Goal: Task Accomplishment & Management: Complete application form

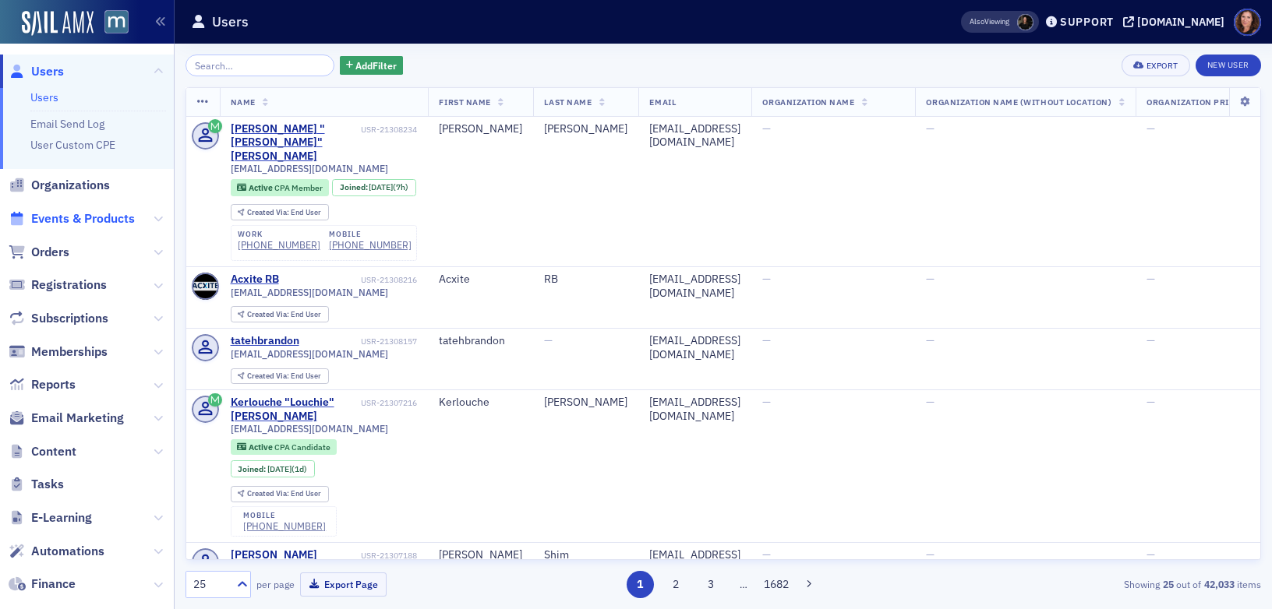
click at [115, 226] on span "Events & Products" at bounding box center [83, 218] width 104 height 17
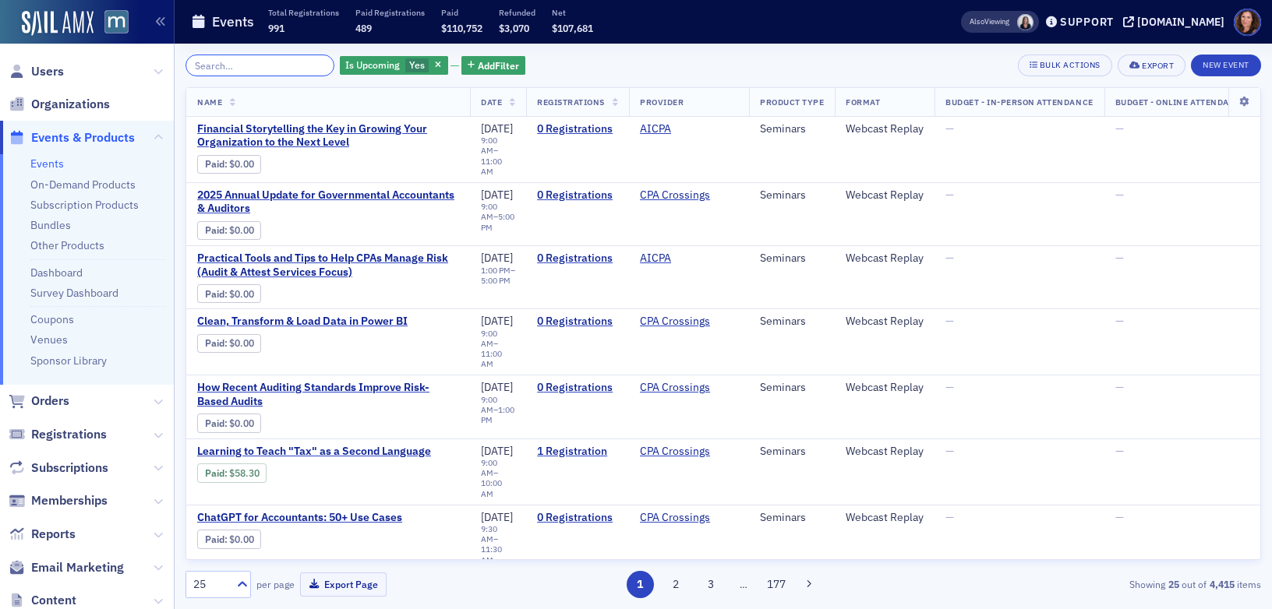
click at [207, 66] on input "search" at bounding box center [259, 66] width 149 height 22
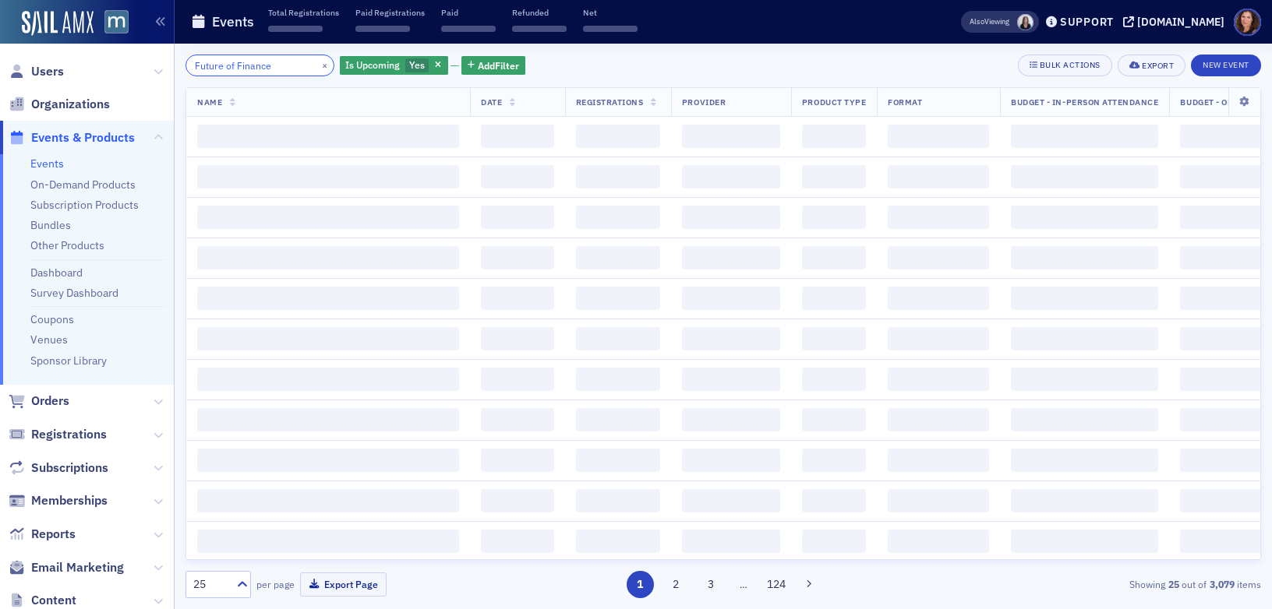
type input "Future of Finance"
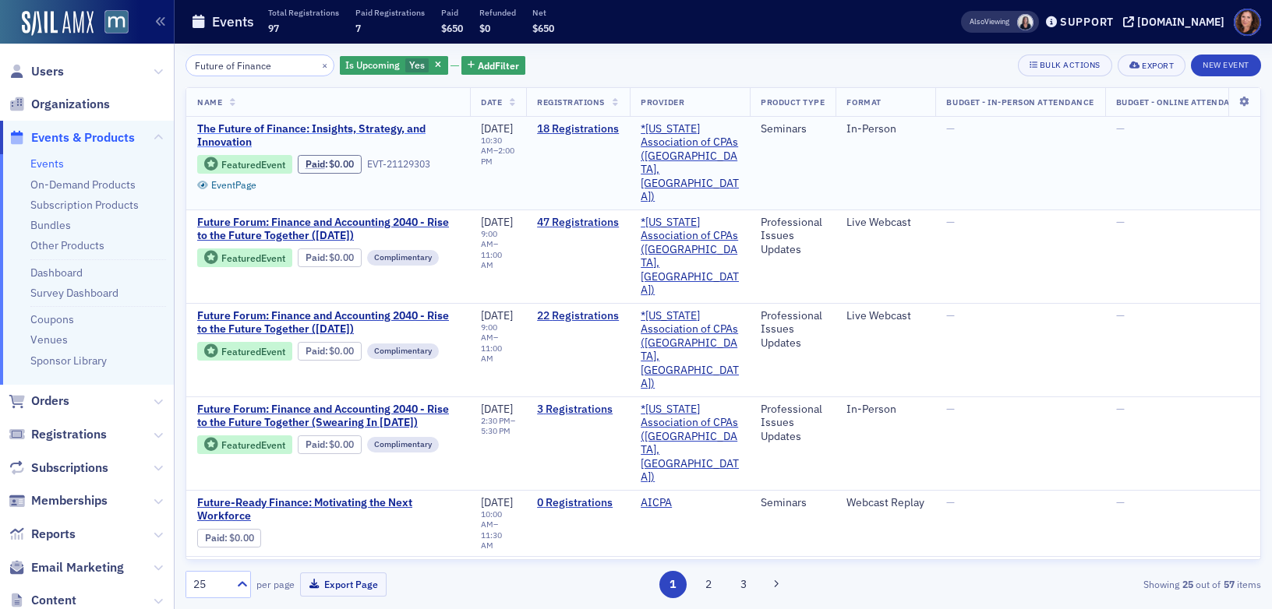
click at [400, 127] on span "The Future of Finance: Insights, Strategy, and Innovation" at bounding box center [328, 135] width 262 height 27
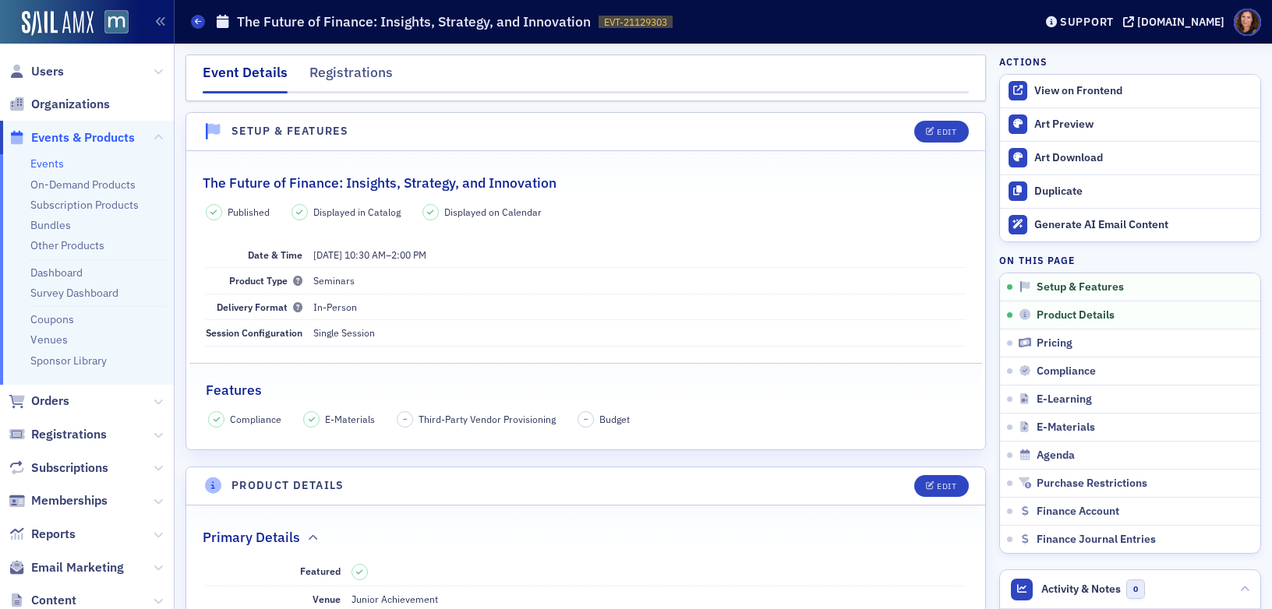
click at [45, 163] on link "Events" at bounding box center [47, 164] width 34 height 14
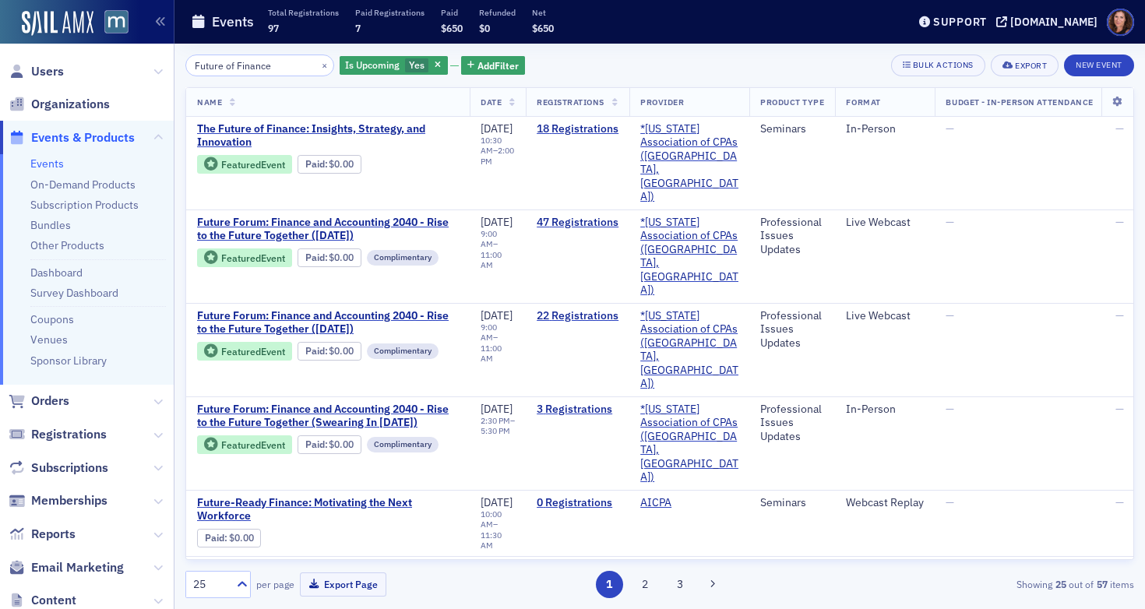
click at [62, 164] on link "Events" at bounding box center [47, 164] width 34 height 14
click at [266, 67] on input "Future of Finance" at bounding box center [259, 66] width 149 height 22
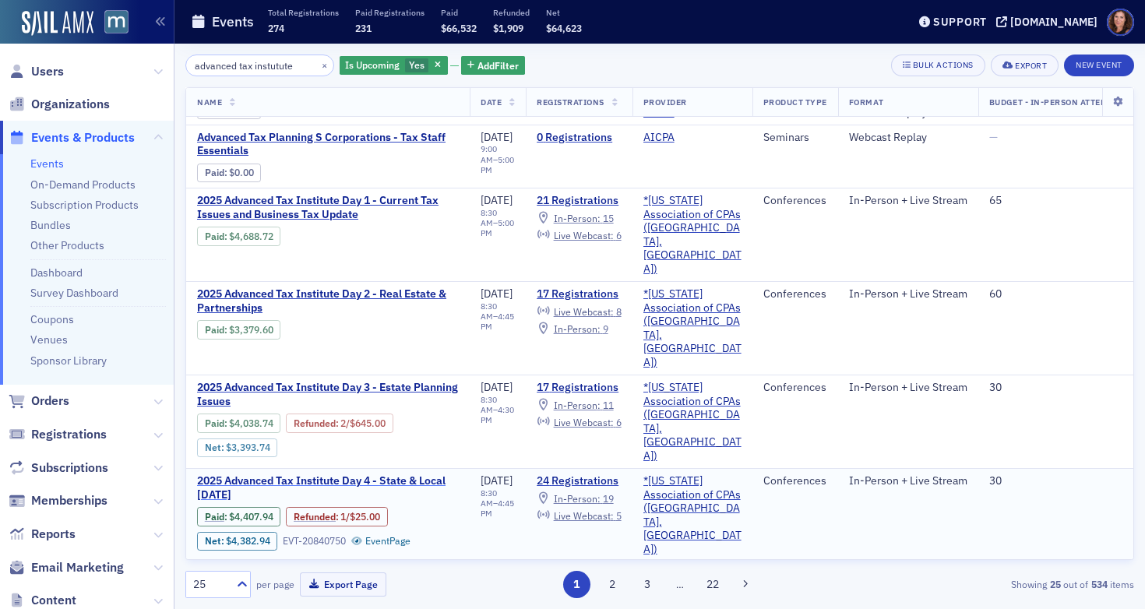
type input "advanced tax instutute"
click at [383, 475] on span "2025 Advanced Tax Institute Day 4 - State & Local [DATE]" at bounding box center [328, 488] width 262 height 27
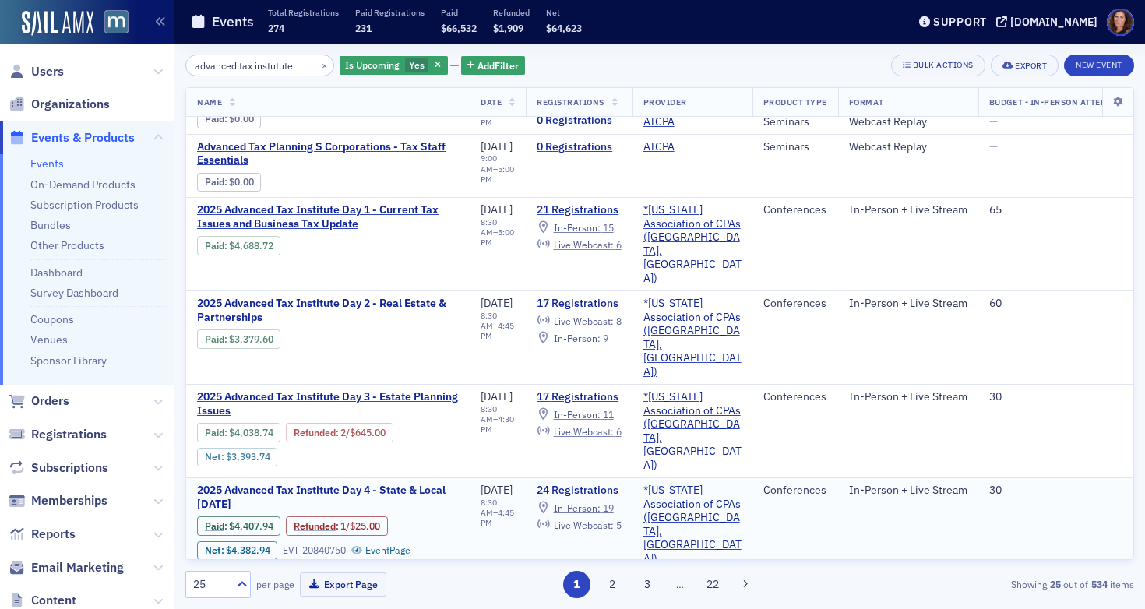
scroll to position [94, 0]
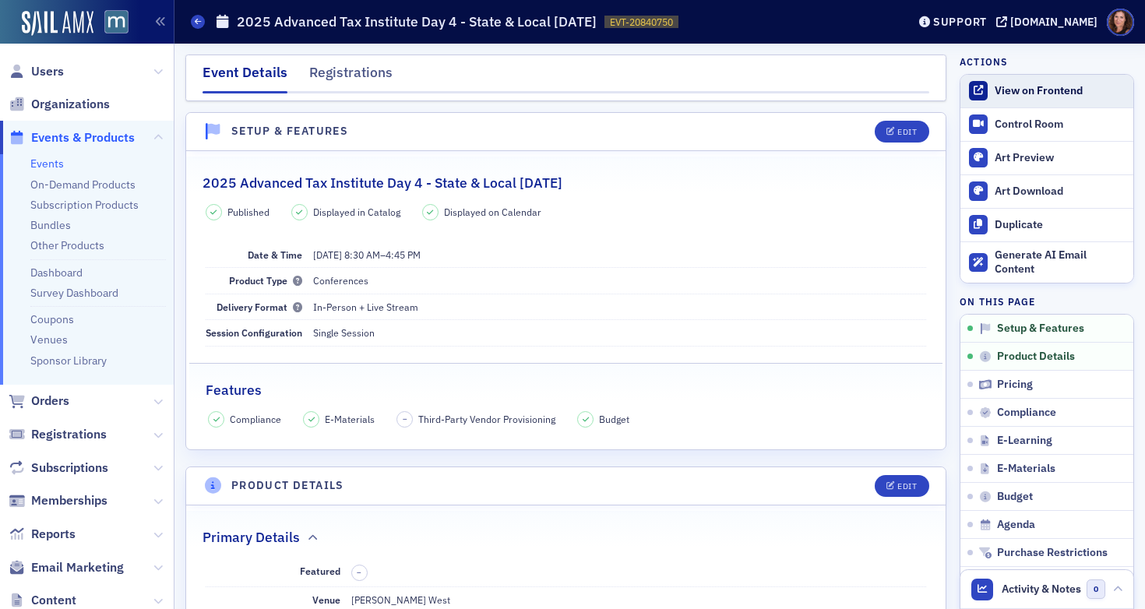
click at [1008, 94] on div "View on Frontend" at bounding box center [1060, 91] width 131 height 14
drag, startPoint x: 74, startPoint y: 62, endPoint x: 66, endPoint y: 69, distance: 10.0
click at [73, 62] on span "Users" at bounding box center [87, 72] width 174 height 34
click at [62, 72] on span "Users" at bounding box center [47, 71] width 33 height 17
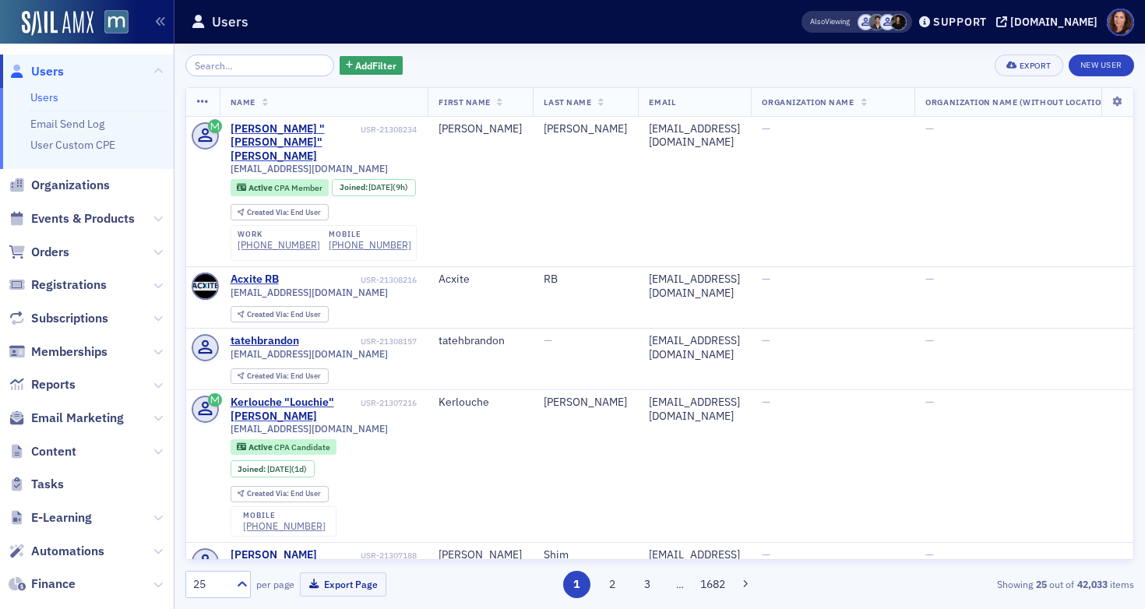
click at [224, 57] on input "search" at bounding box center [259, 66] width 149 height 22
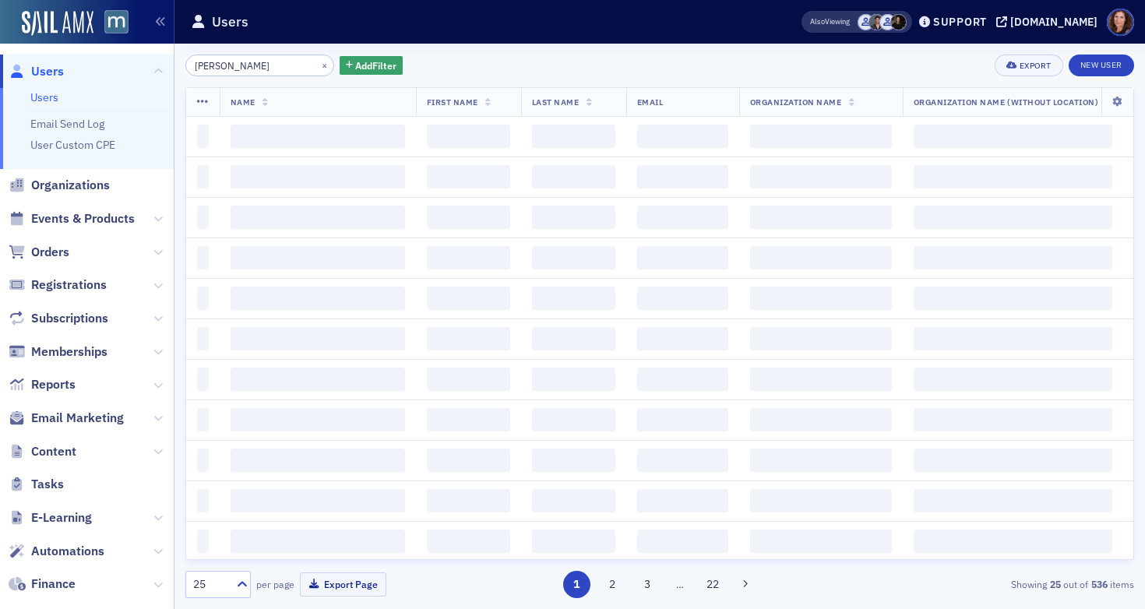
click at [224, 57] on input "[PERSON_NAME]" at bounding box center [259, 66] width 149 height 22
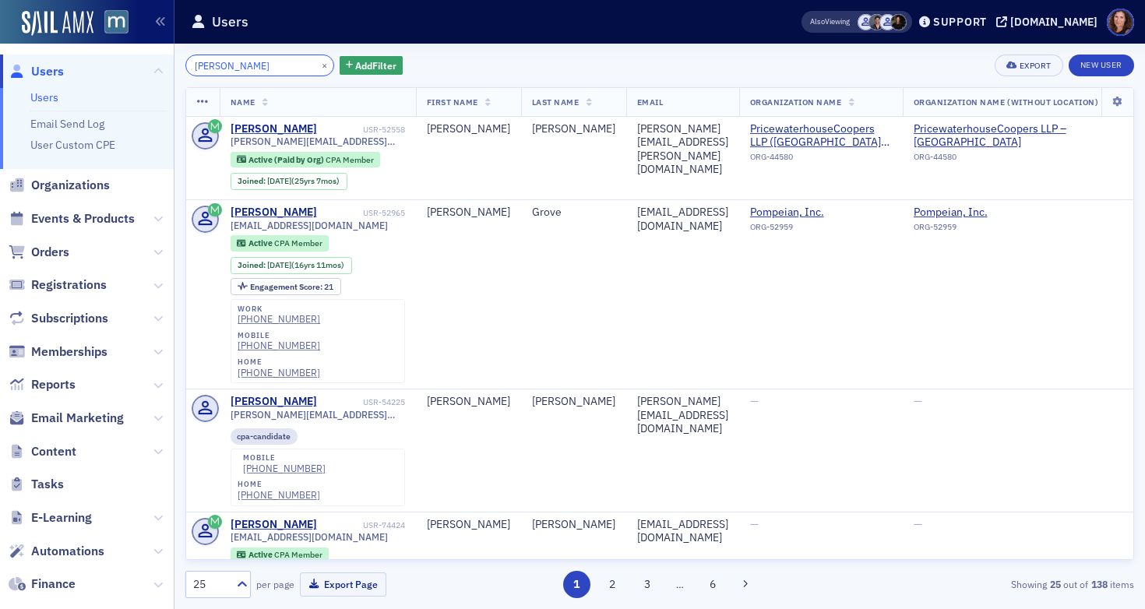
click at [236, 65] on input "[PERSON_NAME]" at bounding box center [259, 66] width 149 height 22
click at [242, 66] on input "[PERSON_NAME]" at bounding box center [259, 66] width 149 height 22
paste input "rina"
type input "[PERSON_NAME]"
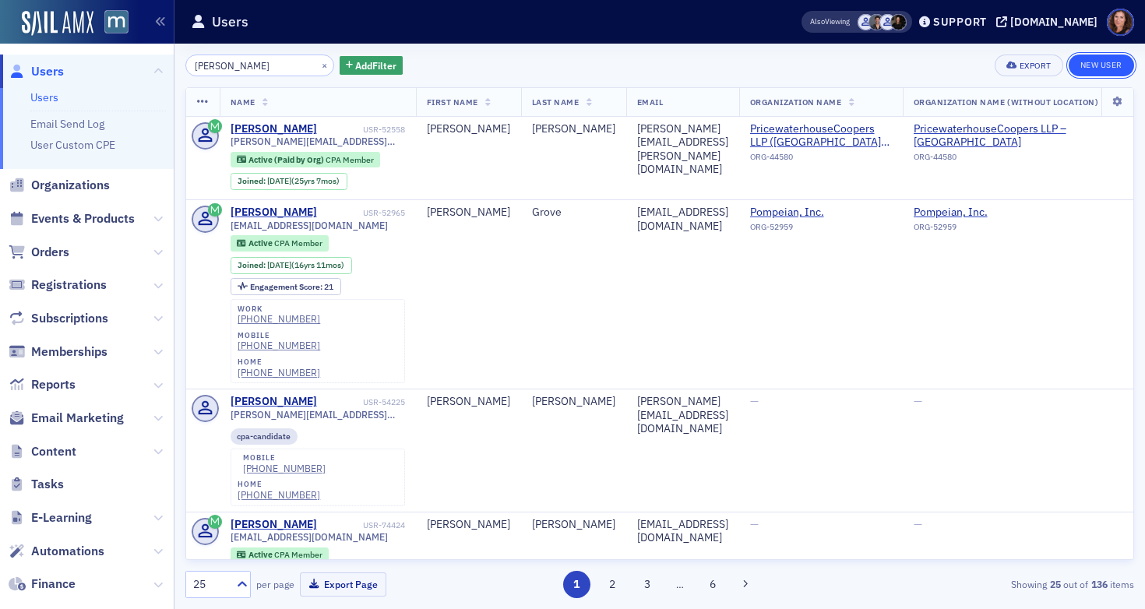
click at [1121, 70] on link "New User" at bounding box center [1101, 66] width 65 height 22
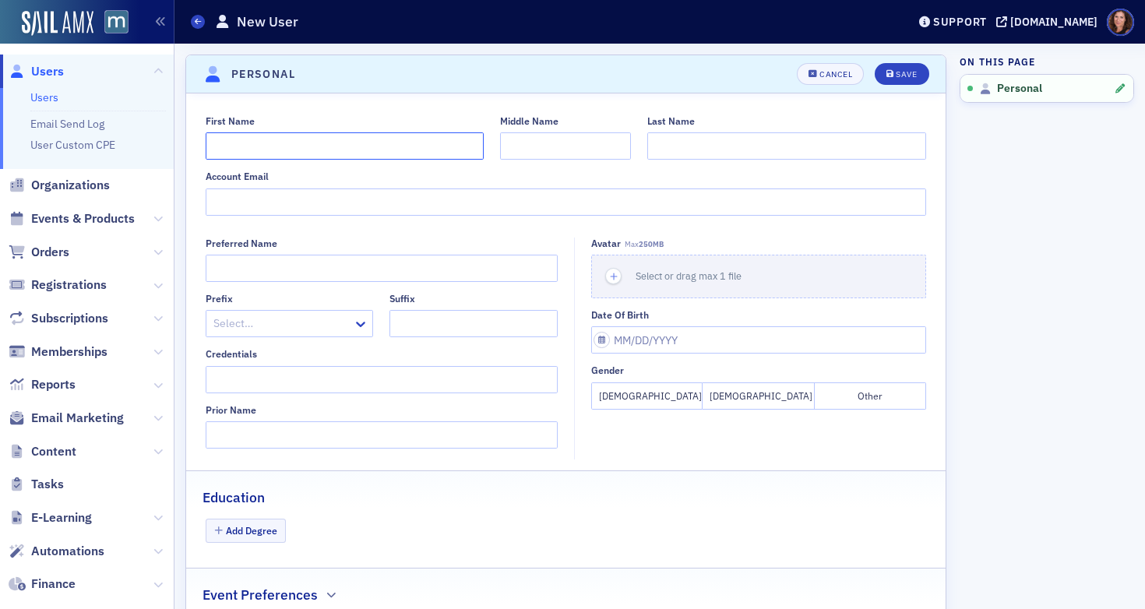
click at [252, 144] on input "First Name" at bounding box center [345, 145] width 279 height 27
type input "Jjason"
paste input "Skrinak"
type input "Skrinak"
click at [324, 201] on input "Account Email" at bounding box center [567, 202] width 722 height 27
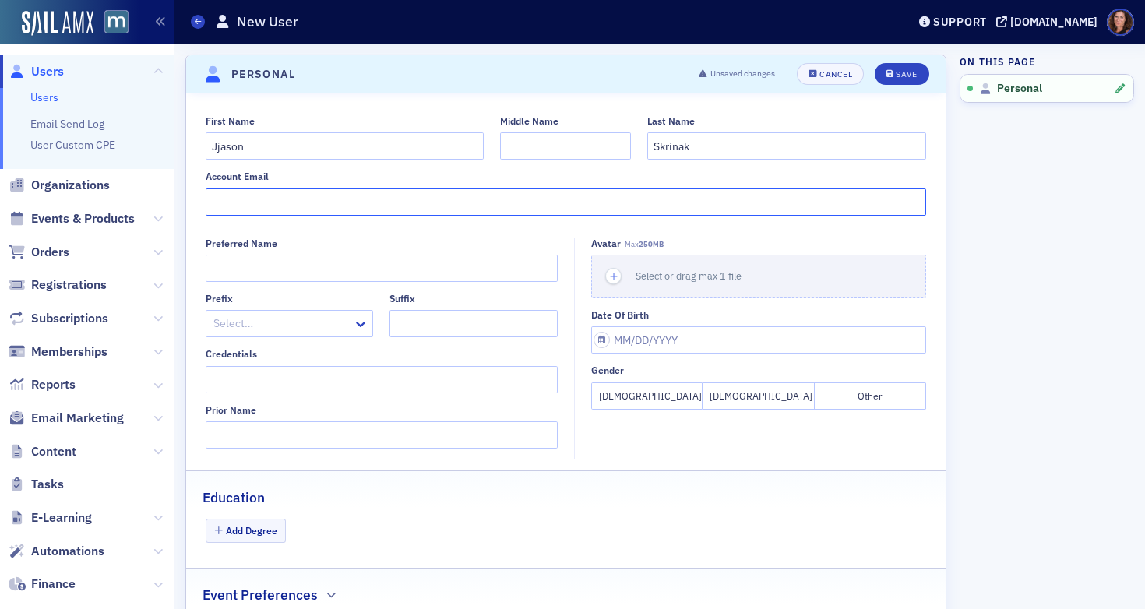
paste input "[PERSON_NAME][EMAIL_ADDRESS][DOMAIN_NAME]"
type input "[PERSON_NAME][EMAIL_ADDRESS][DOMAIN_NAME]"
click at [228, 150] on input "Jjason" at bounding box center [345, 145] width 279 height 27
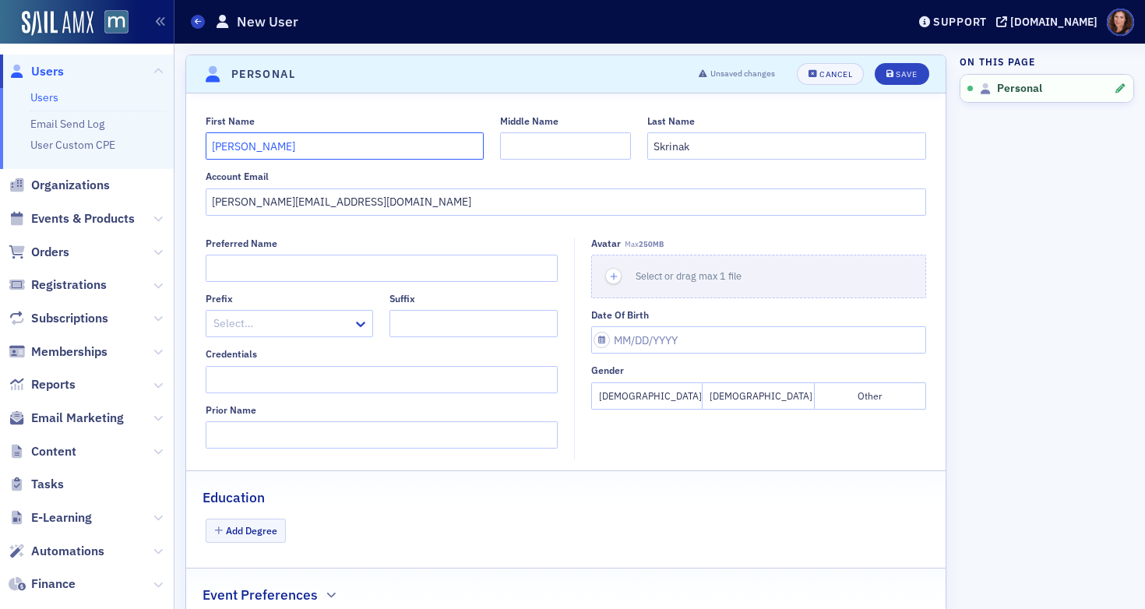
type input "[PERSON_NAME]"
click at [896, 70] on div "Save" at bounding box center [906, 74] width 21 height 9
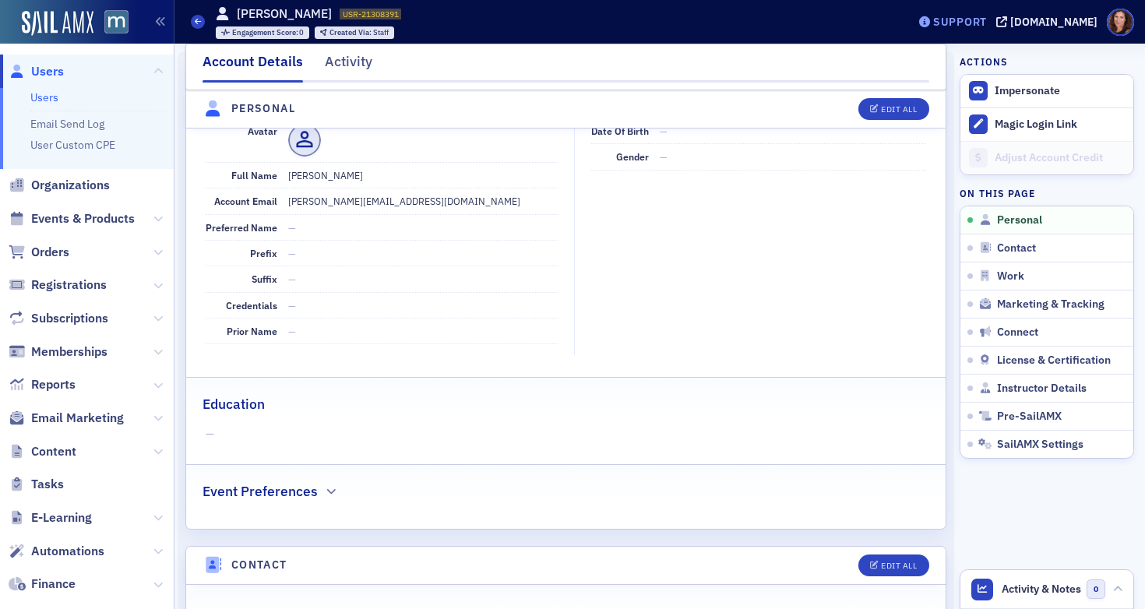
scroll to position [188, 0]
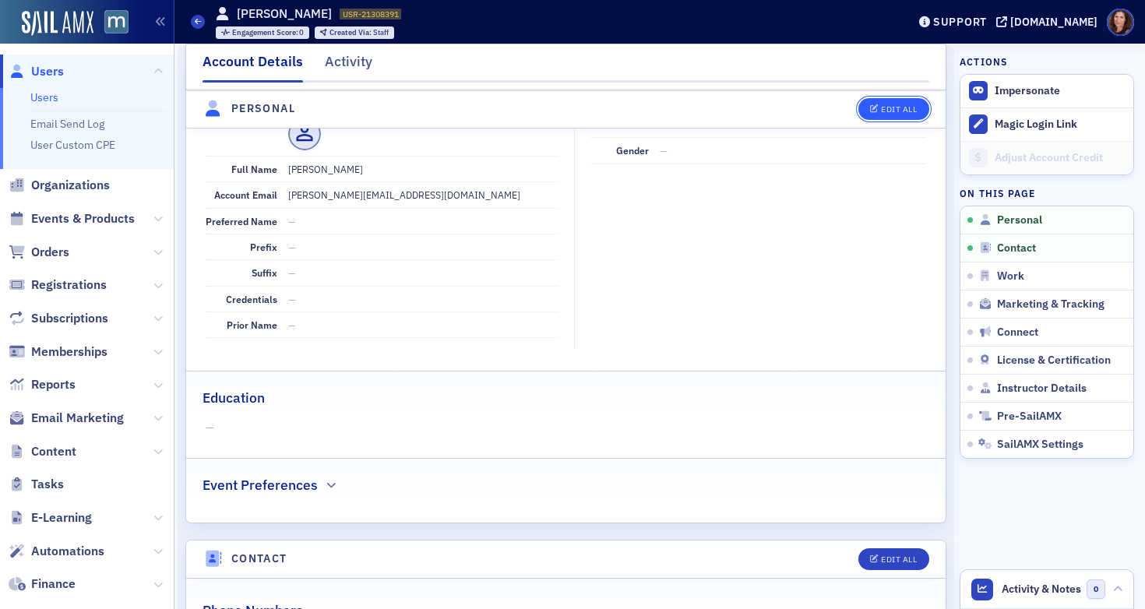
click at [887, 103] on button "Edit All" at bounding box center [894, 109] width 70 height 22
select select "US"
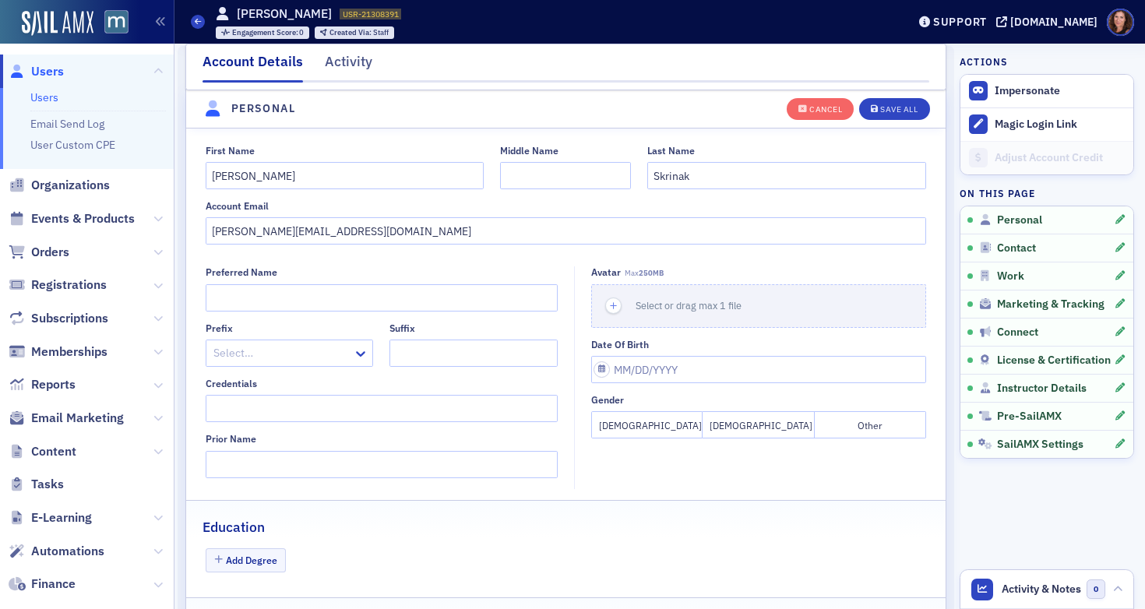
scroll to position [182, 0]
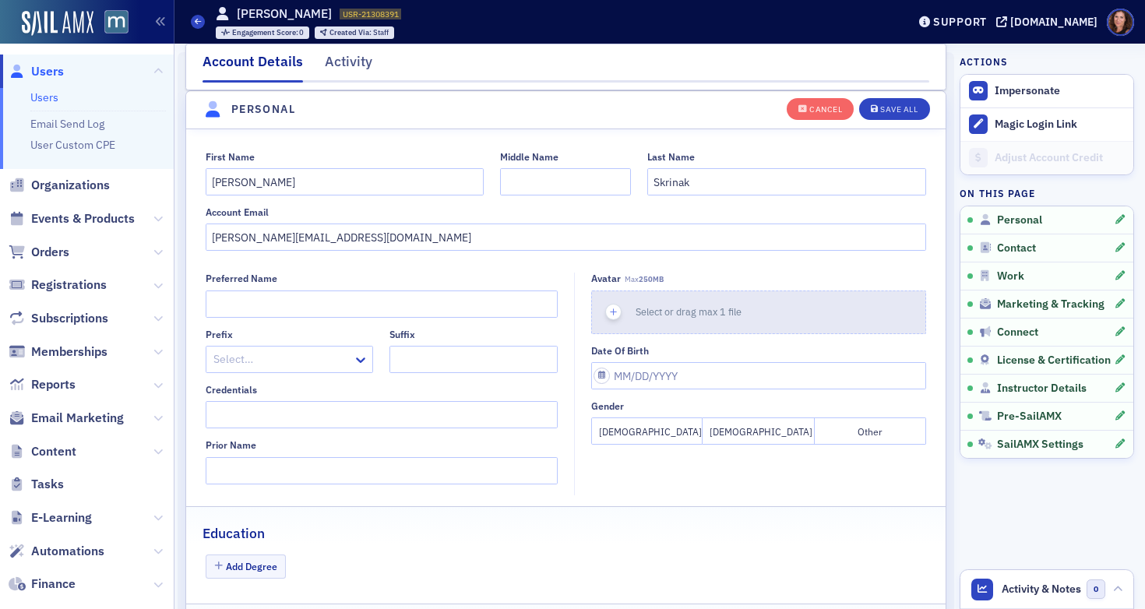
click at [676, 305] on span "Select or drag max 1 file" at bounding box center [689, 311] width 106 height 12
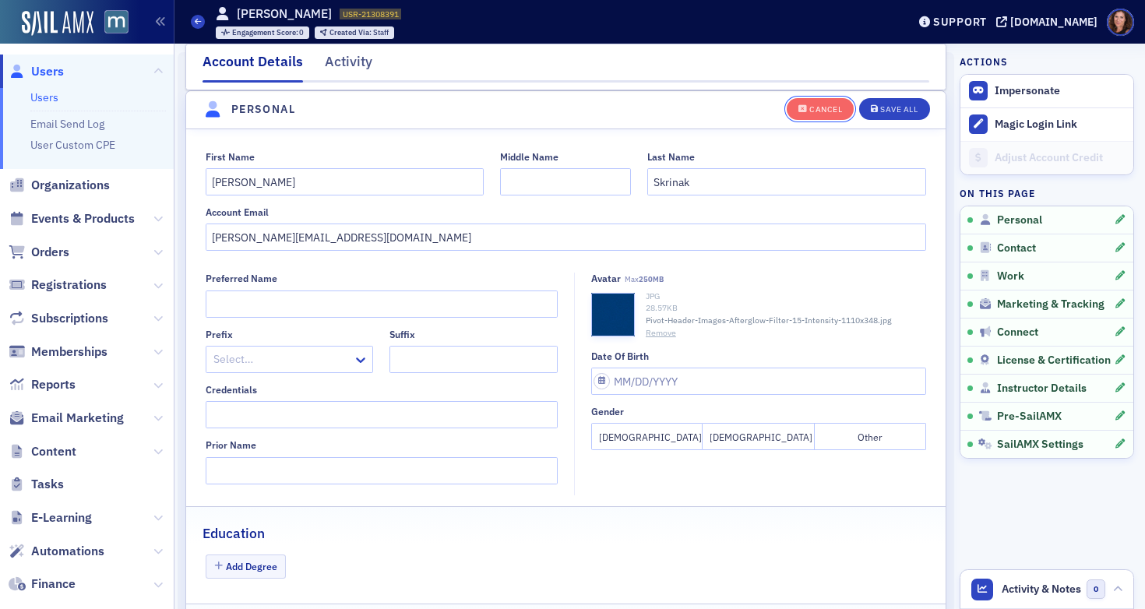
click at [822, 106] on div "Cancel" at bounding box center [826, 109] width 33 height 9
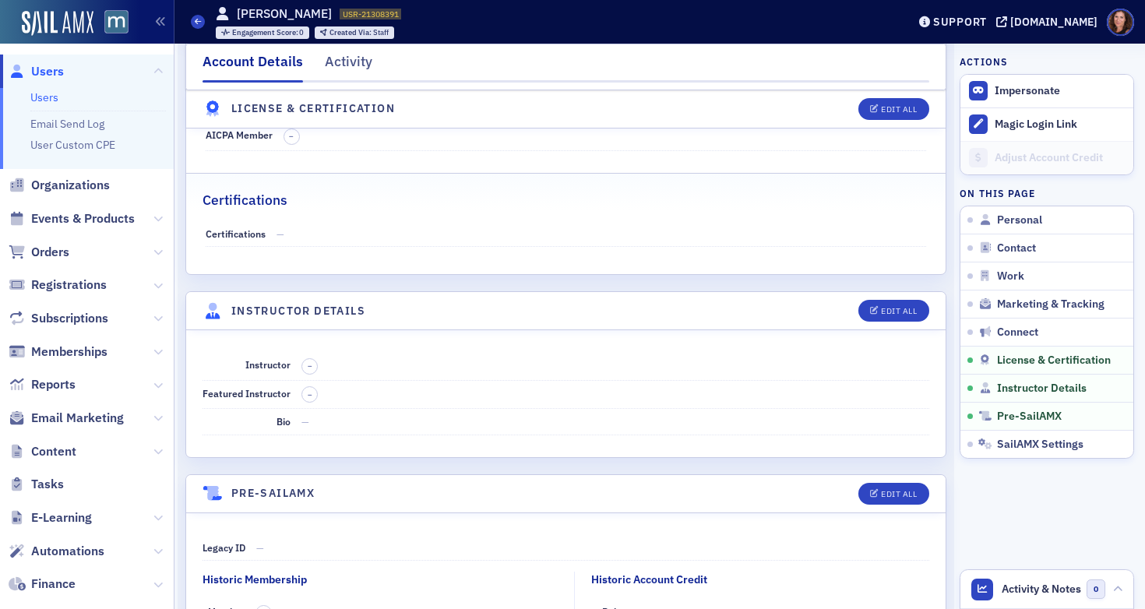
scroll to position [2594, 0]
drag, startPoint x: 885, startPoint y: 307, endPoint x: 874, endPoint y: 310, distance: 11.3
click at [885, 308] on div "Edit All" at bounding box center [899, 312] width 36 height 9
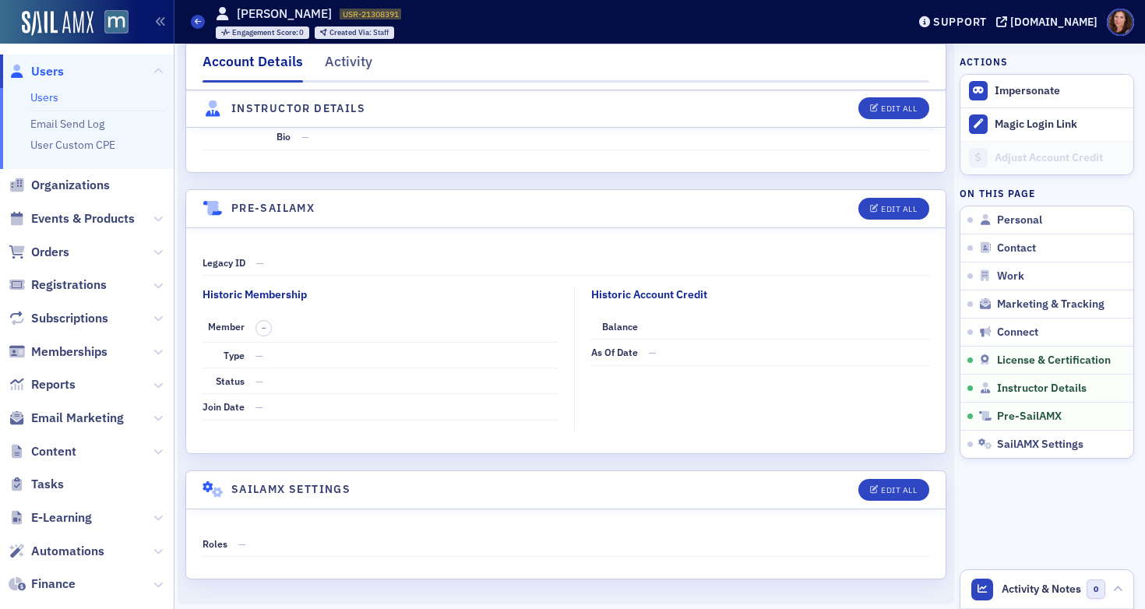
select select "US"
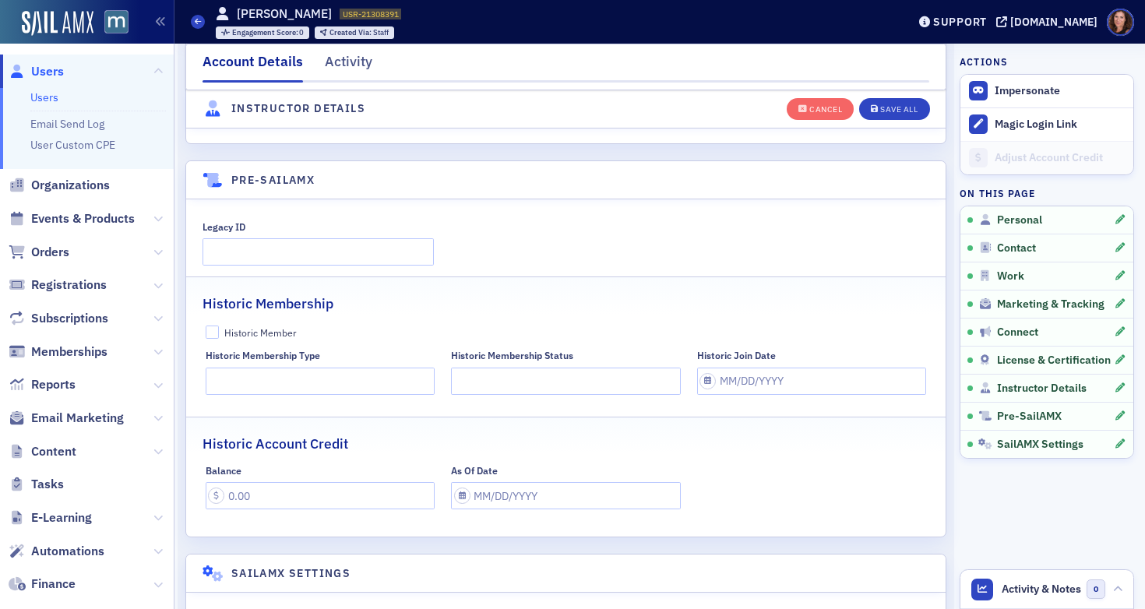
scroll to position [3056, 0]
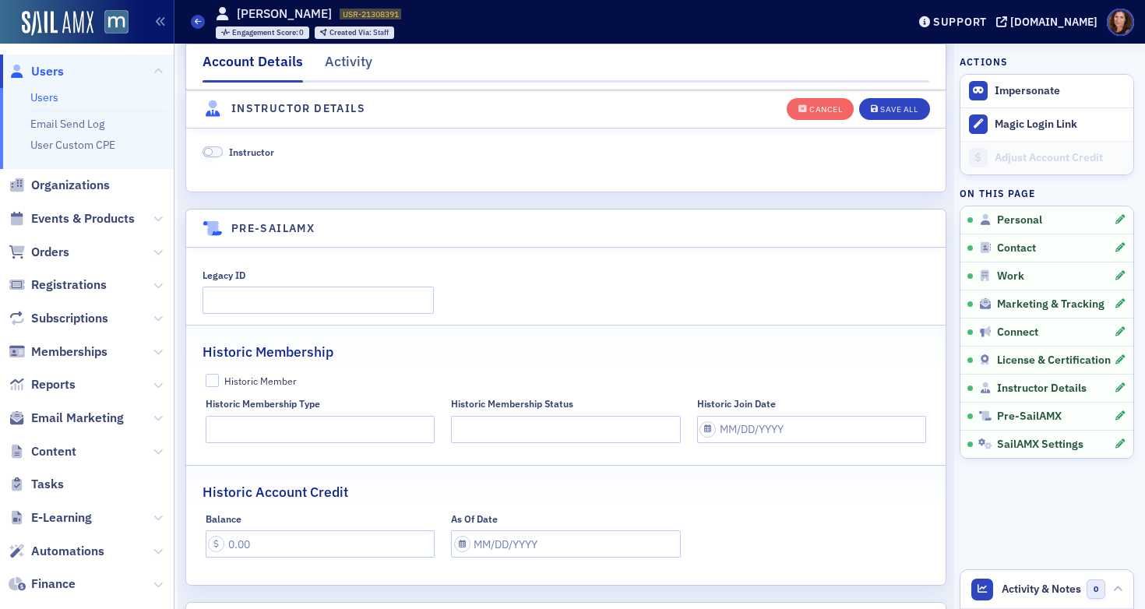
click at [213, 151] on span at bounding box center [213, 152] width 20 height 12
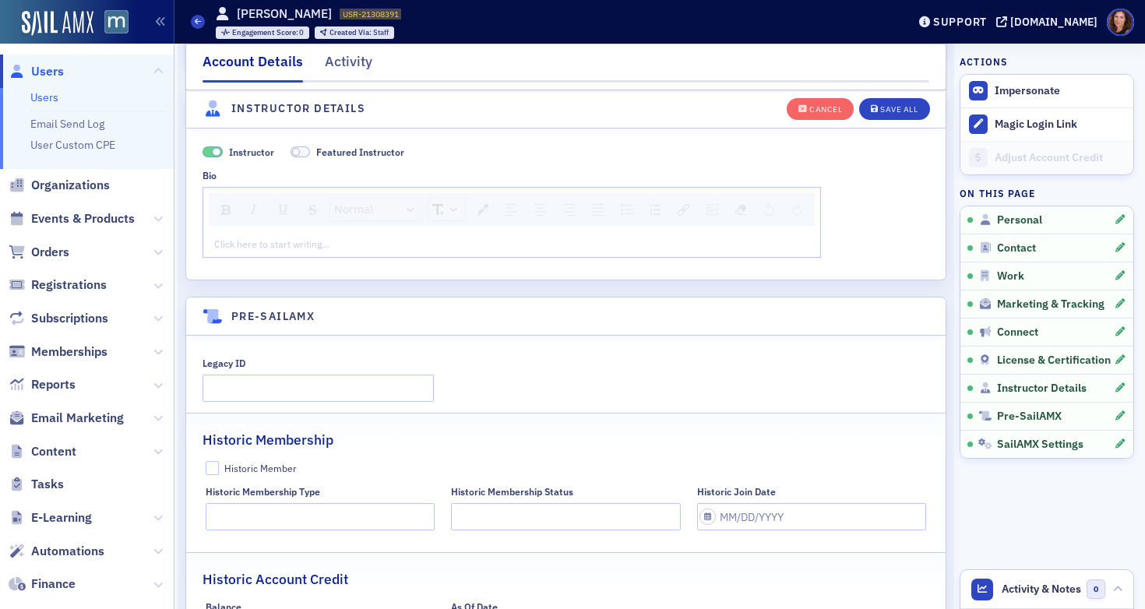
click at [300, 242] on div "rdw-editor" at bounding box center [512, 244] width 595 height 14
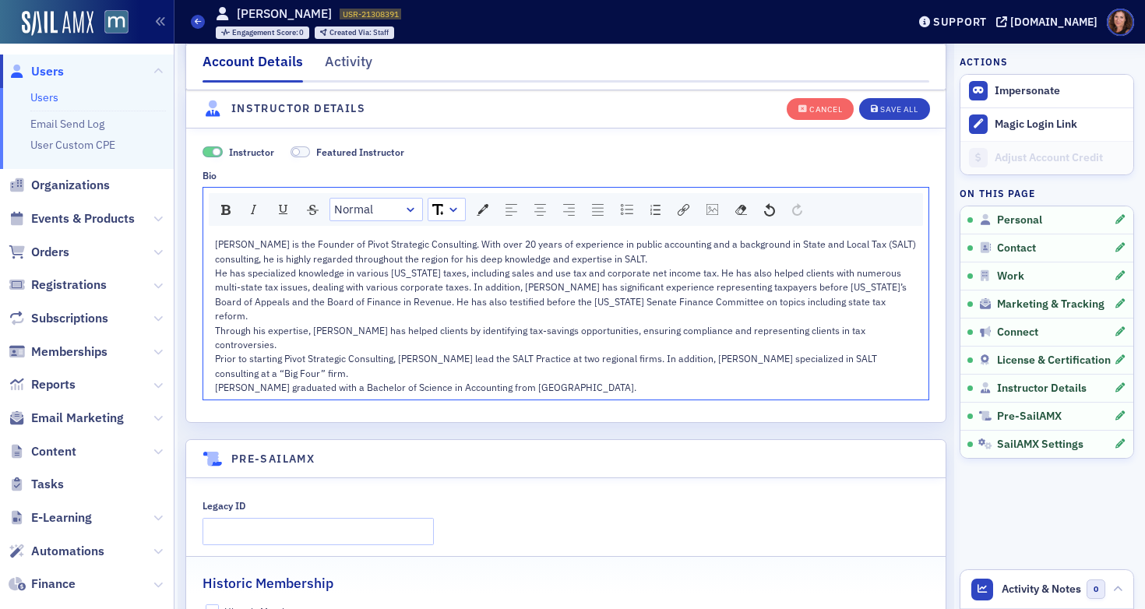
click at [657, 260] on div "[PERSON_NAME] is the Founder of Pivot Strategic Consulting. With over 20 years …" at bounding box center [566, 251] width 703 height 29
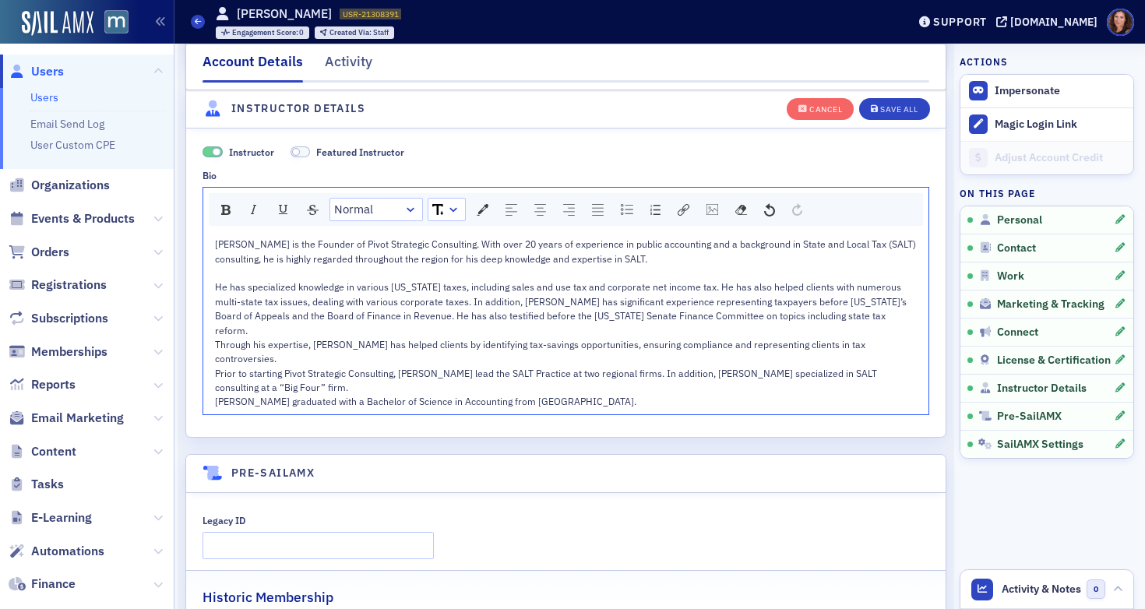
click at [616, 367] on span "Prior to starting Pivot Strategic Consulting, [PERSON_NAME] lead the SALT Pract…" at bounding box center [547, 380] width 665 height 26
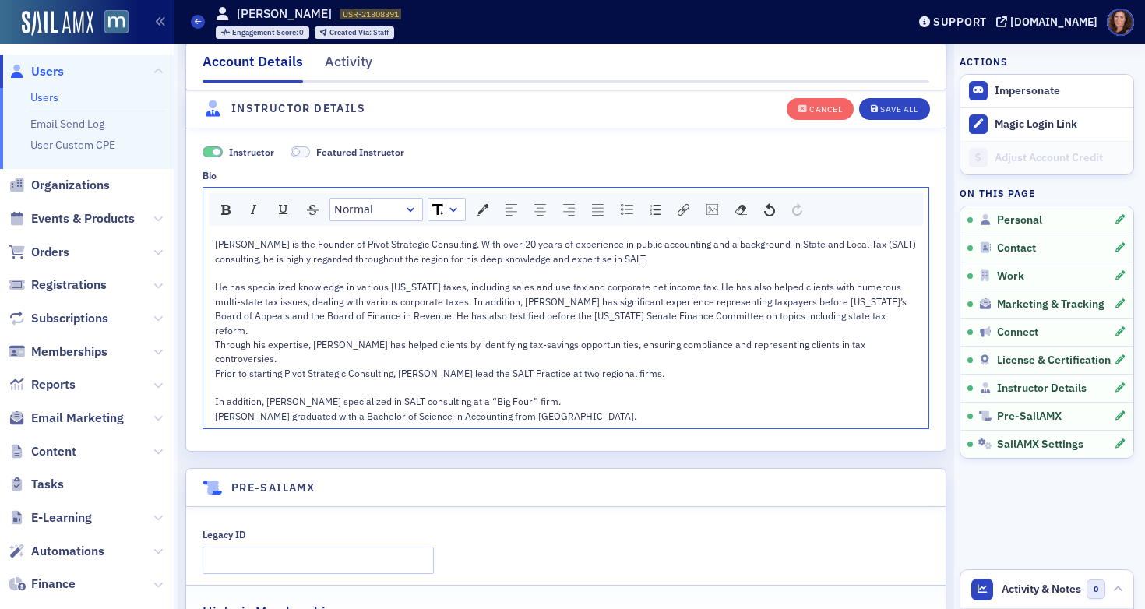
click at [541, 394] on div "In addition, [PERSON_NAME] specialized in SALT consulting at a “Big Four” firm." at bounding box center [566, 401] width 703 height 14
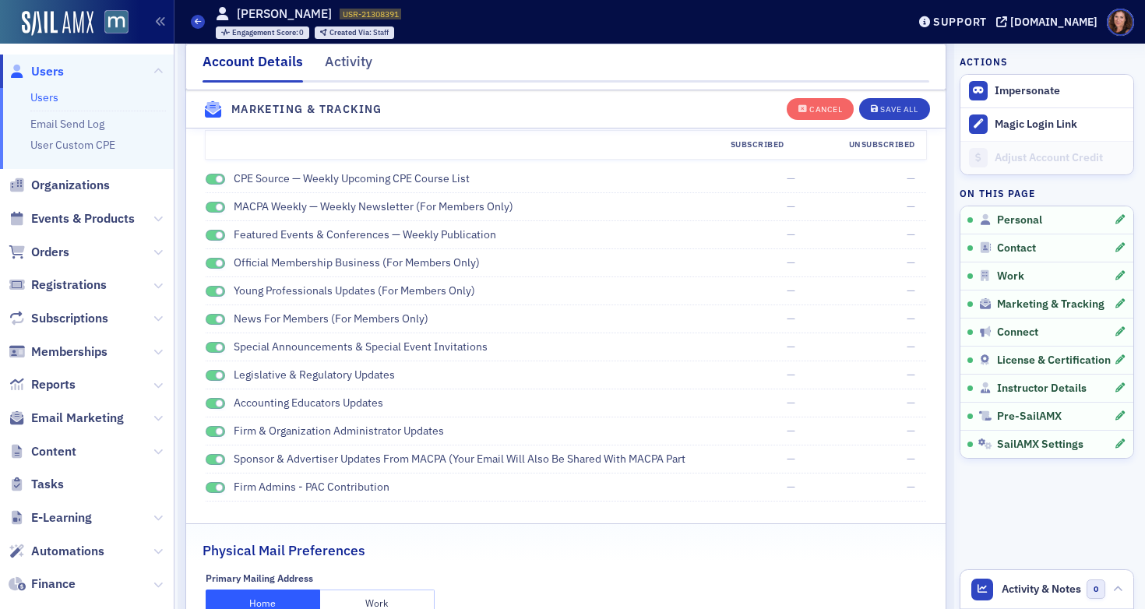
scroll to position [1962, 0]
click at [208, 182] on span at bounding box center [216, 181] width 20 height 12
click at [212, 205] on span at bounding box center [216, 209] width 20 height 12
click at [213, 228] on div "Featured Events & Conferences — Weekly Publication" at bounding box center [447, 236] width 482 height 16
click at [213, 238] on span at bounding box center [216, 237] width 20 height 12
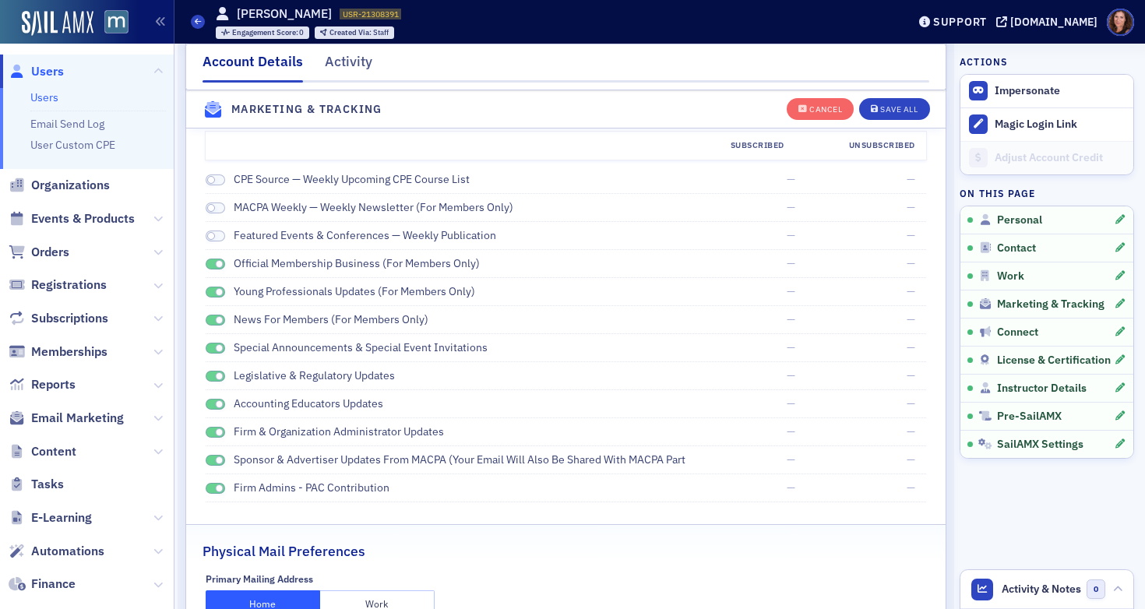
click at [214, 260] on span at bounding box center [216, 265] width 20 height 12
click at [208, 294] on span at bounding box center [216, 293] width 20 height 12
click at [211, 317] on span at bounding box center [216, 321] width 20 height 12
click at [209, 347] on span at bounding box center [216, 349] width 20 height 12
click at [212, 376] on span at bounding box center [216, 377] width 20 height 12
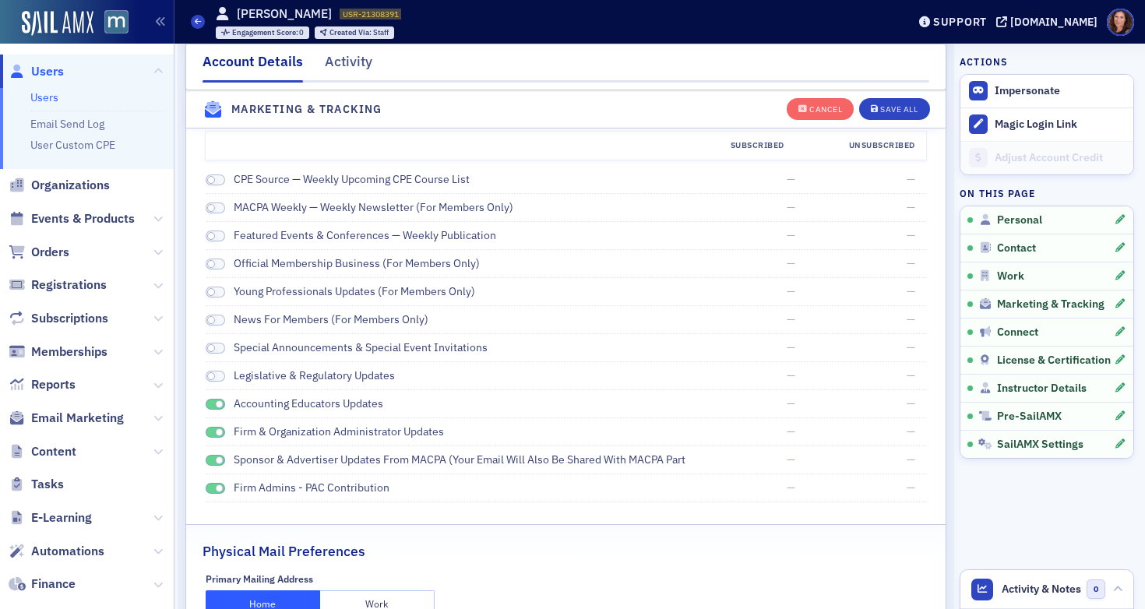
drag, startPoint x: 210, startPoint y: 403, endPoint x: 213, endPoint y: 429, distance: 26.7
click at [210, 403] on span at bounding box center [216, 405] width 20 height 12
click at [212, 432] on span at bounding box center [216, 433] width 20 height 12
click at [209, 455] on span at bounding box center [216, 461] width 20 height 12
click at [212, 492] on span at bounding box center [216, 489] width 20 height 12
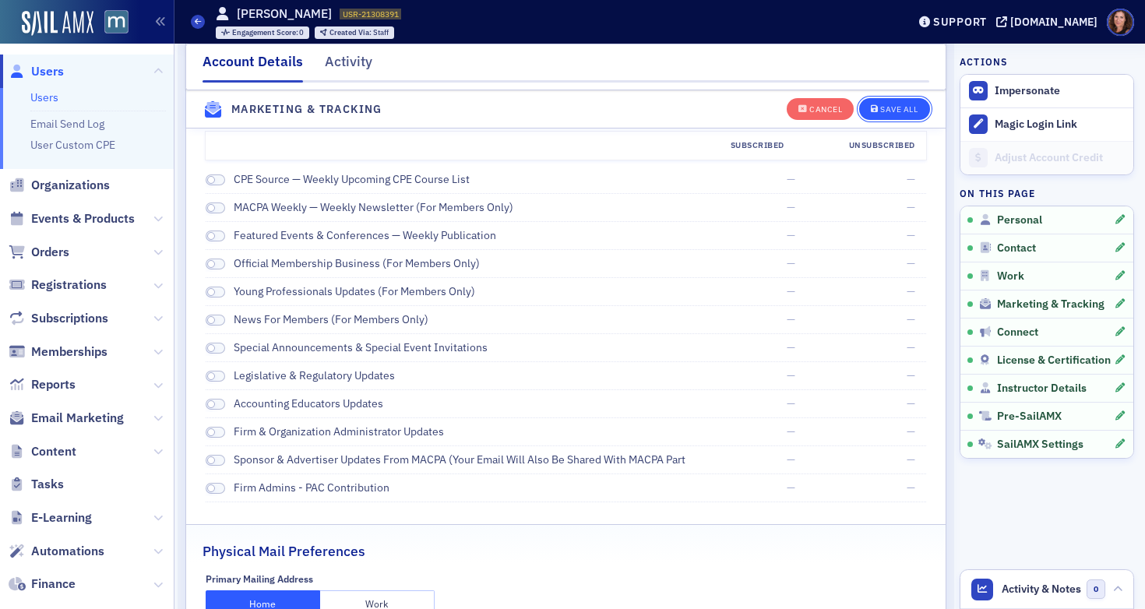
click at [881, 114] on div "Save All" at bounding box center [899, 109] width 37 height 9
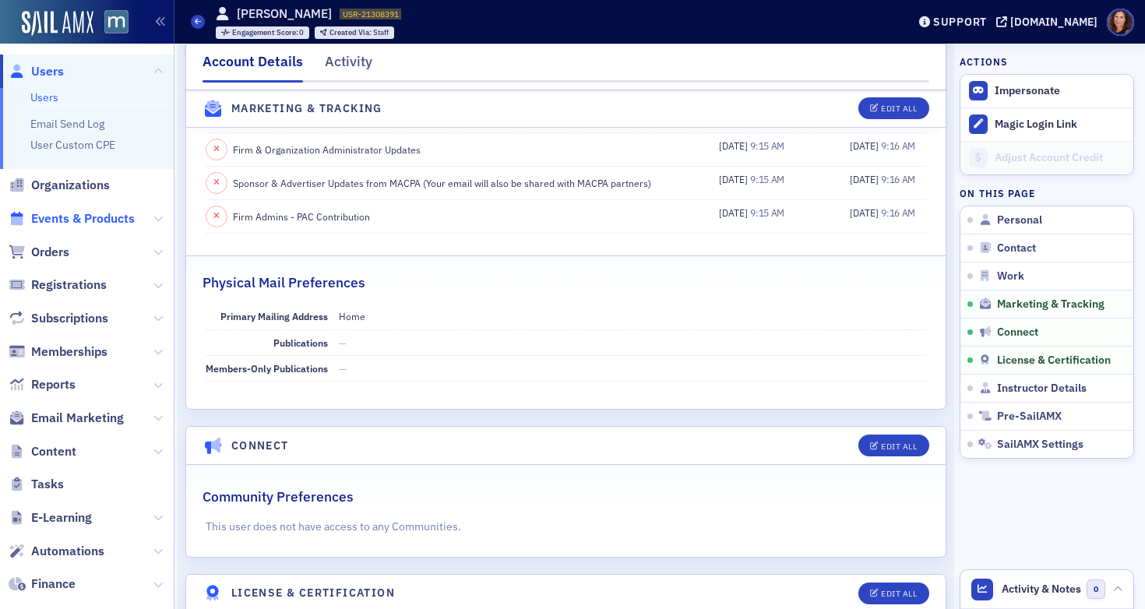
click at [84, 221] on span "Events & Products" at bounding box center [83, 218] width 104 height 17
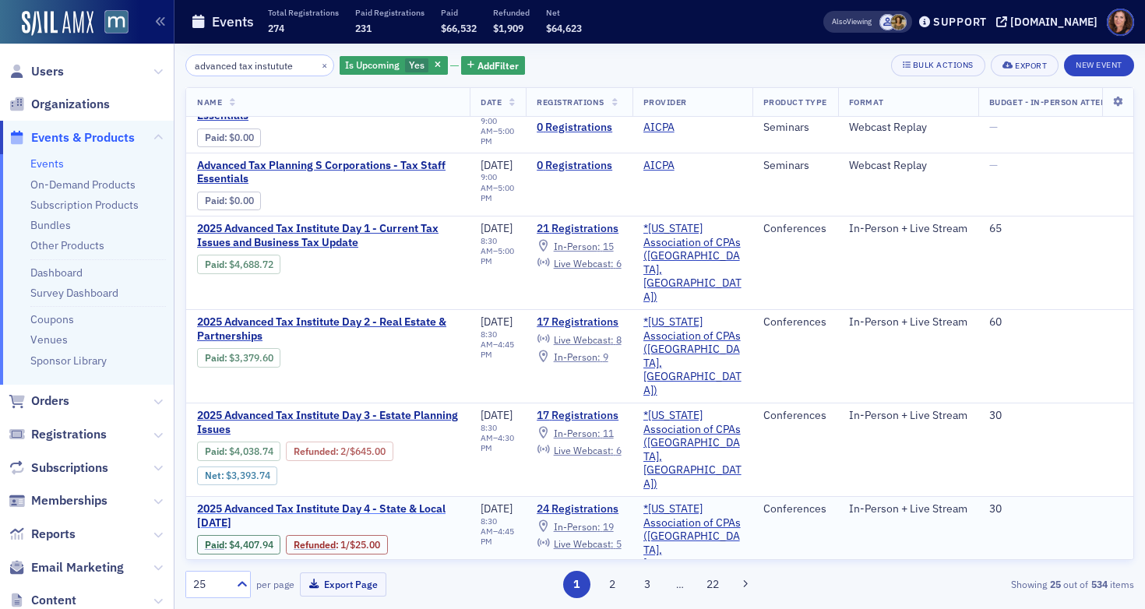
click at [361, 503] on span "2025 Advanced Tax Institute Day 4 - State & Local [DATE]" at bounding box center [328, 516] width 262 height 27
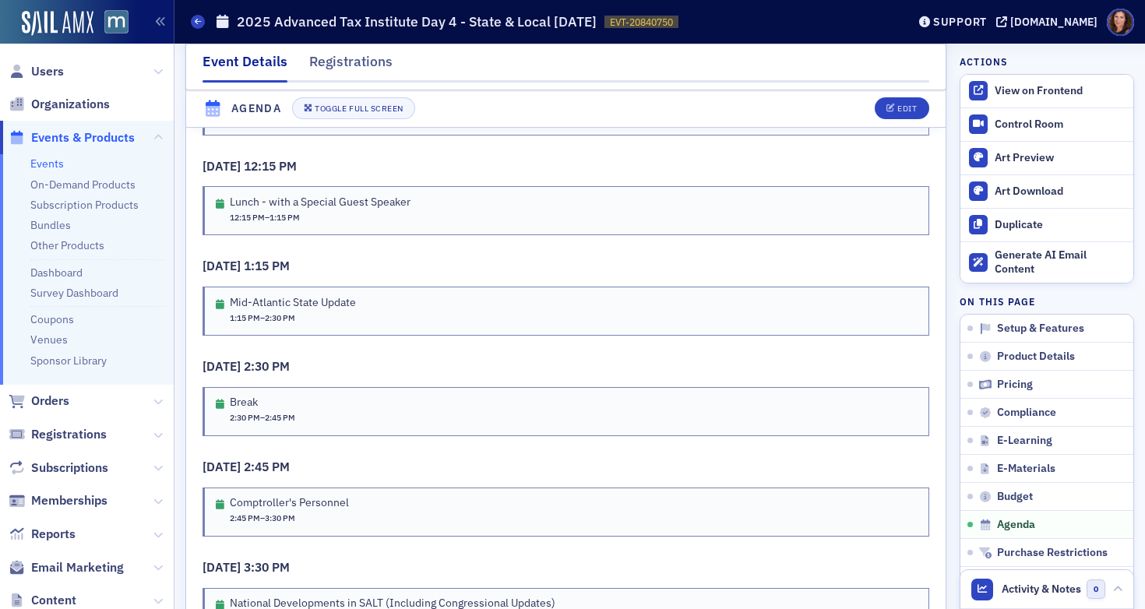
scroll to position [3202, 0]
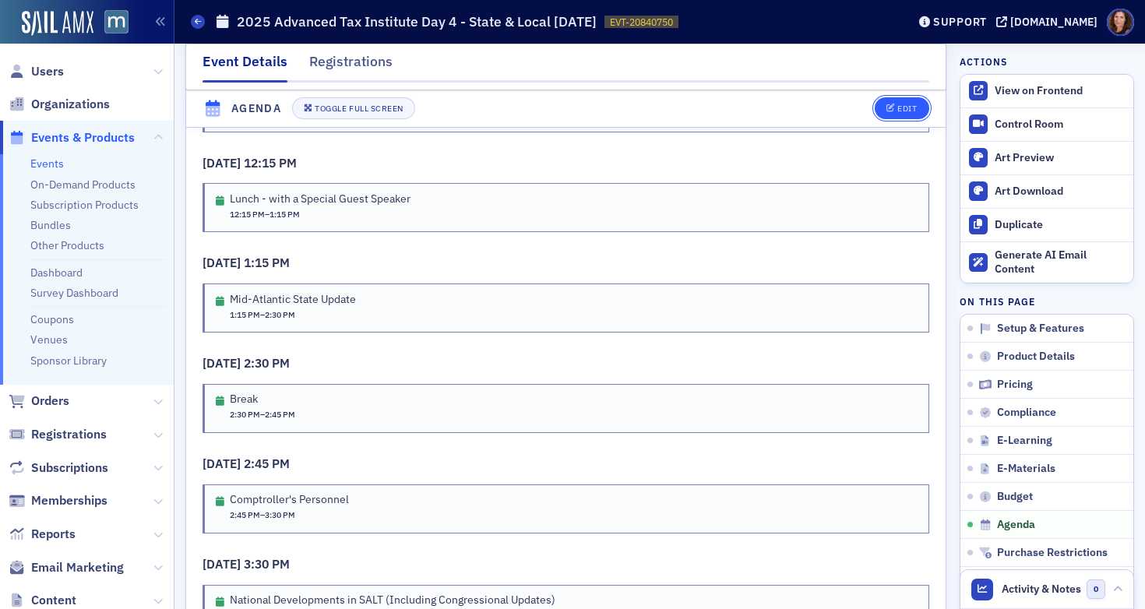
click at [898, 114] on div "Edit" at bounding box center [907, 109] width 19 height 9
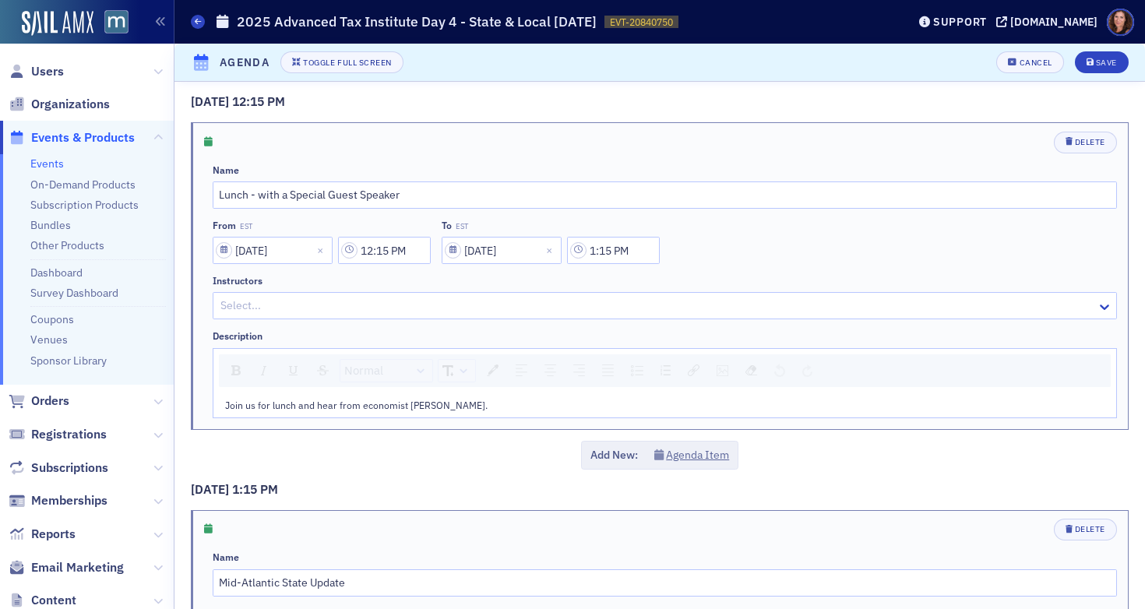
scroll to position [2057, 0]
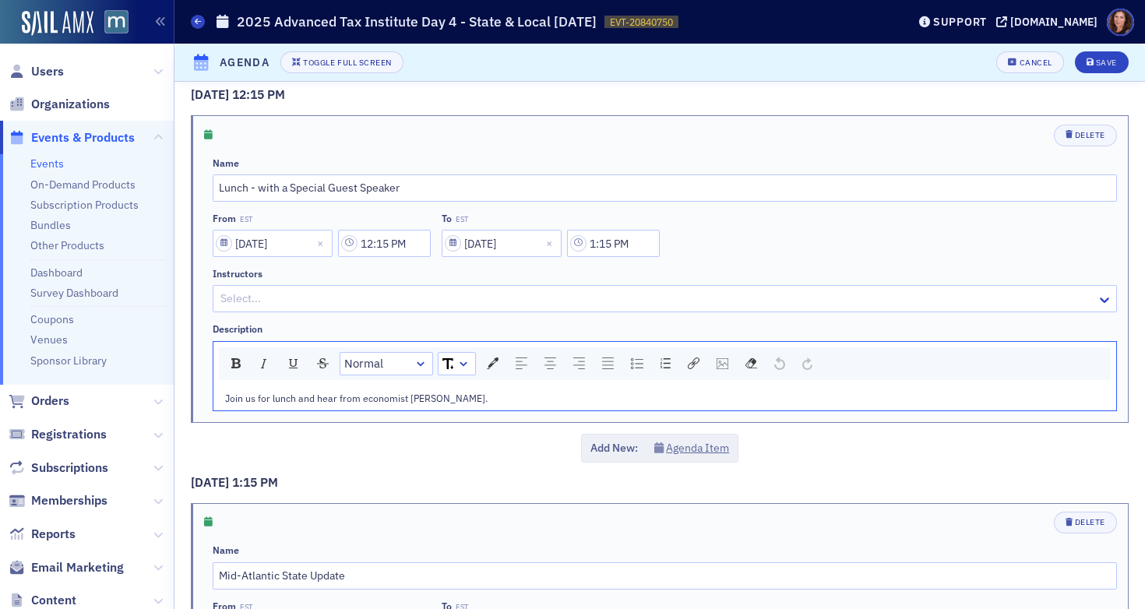
click at [518, 392] on div "Join us for lunch and hear from economist [PERSON_NAME]." at bounding box center [665, 398] width 881 height 14
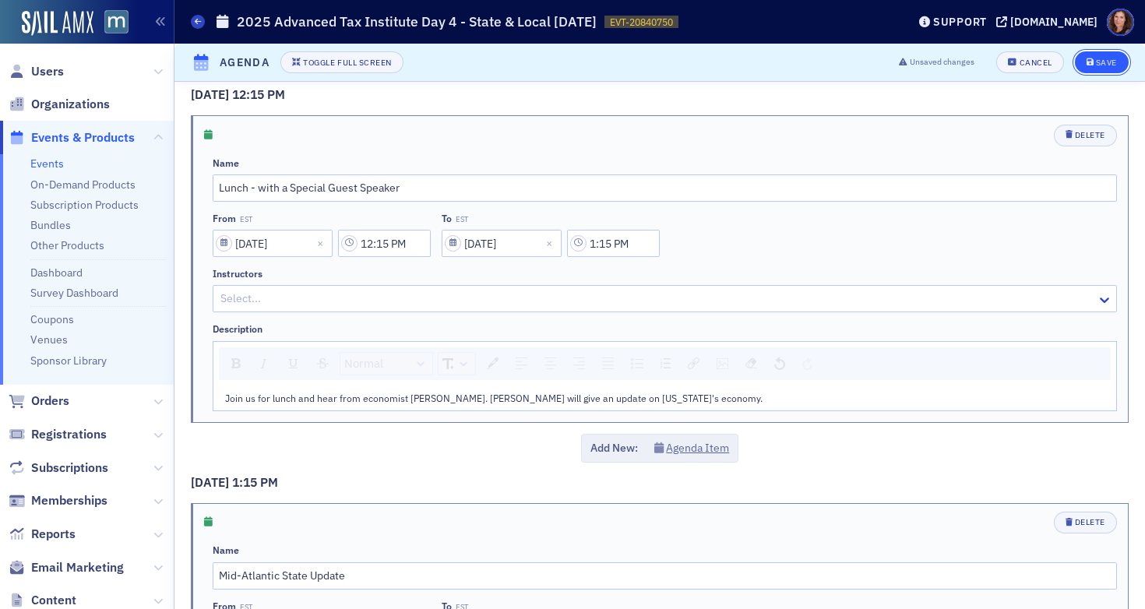
click at [1105, 66] on div "Save" at bounding box center [1106, 62] width 21 height 9
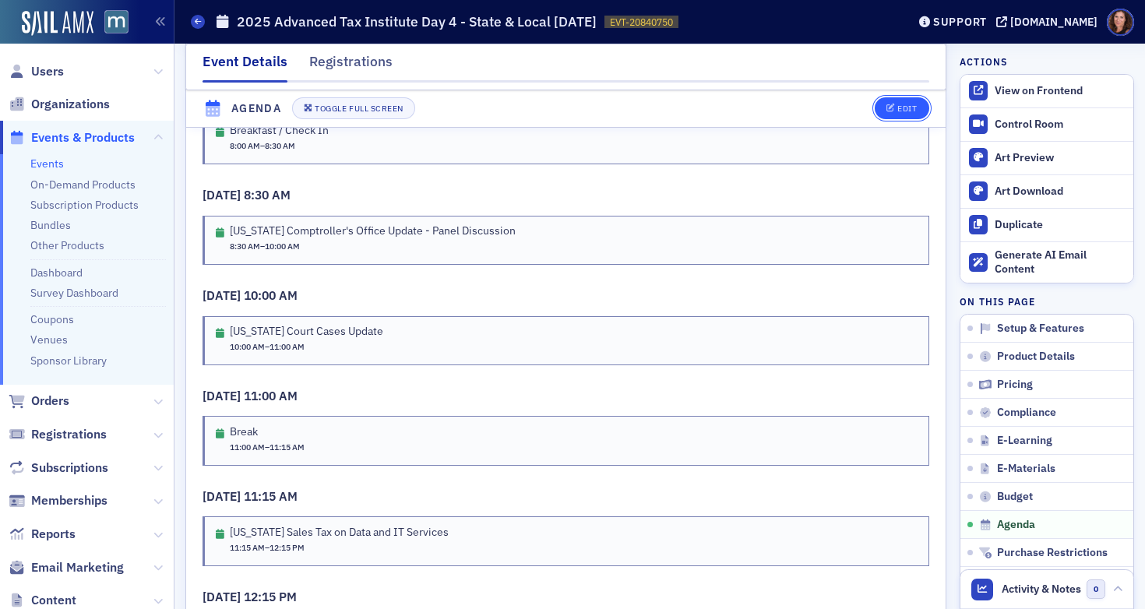
click at [908, 108] on button "Edit" at bounding box center [902, 109] width 54 height 22
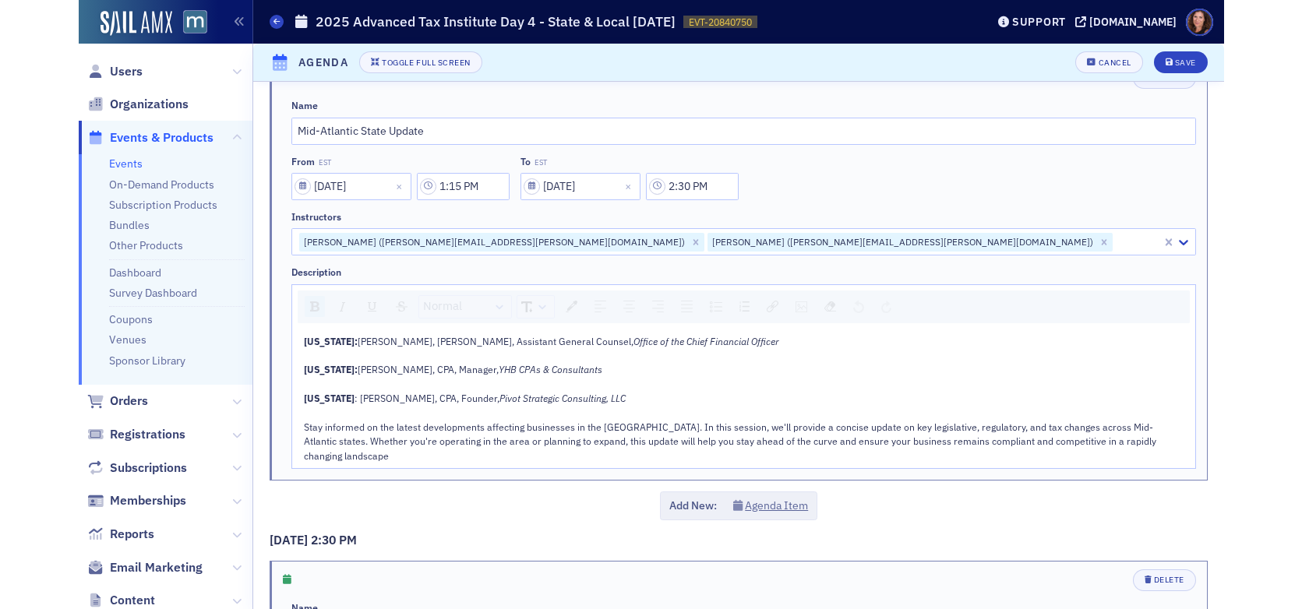
scroll to position [2515, 0]
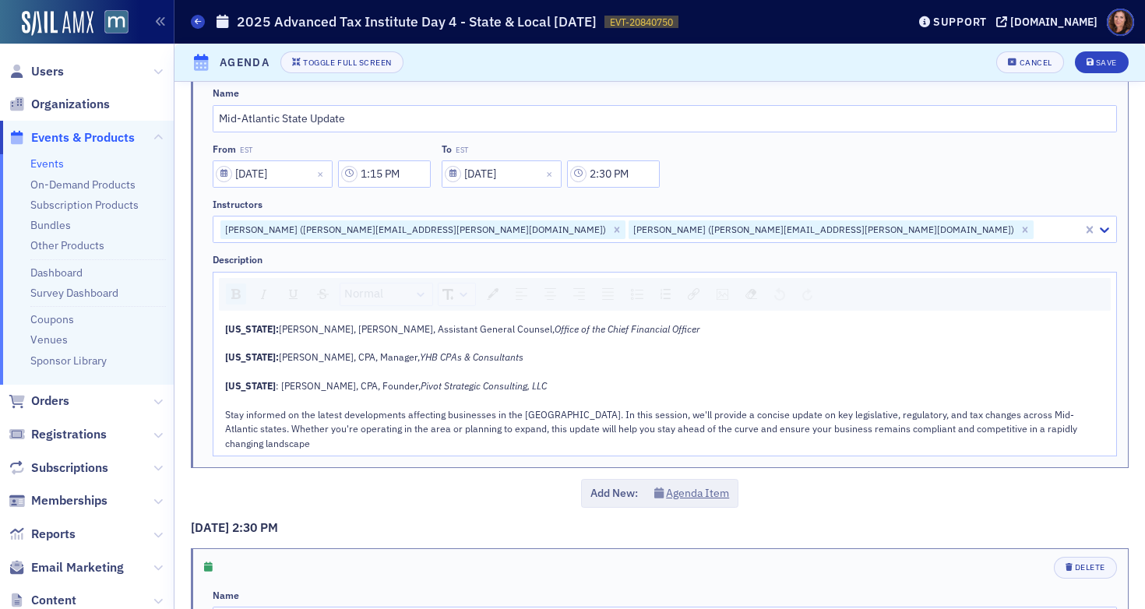
click at [1036, 234] on div at bounding box center [1059, 229] width 46 height 19
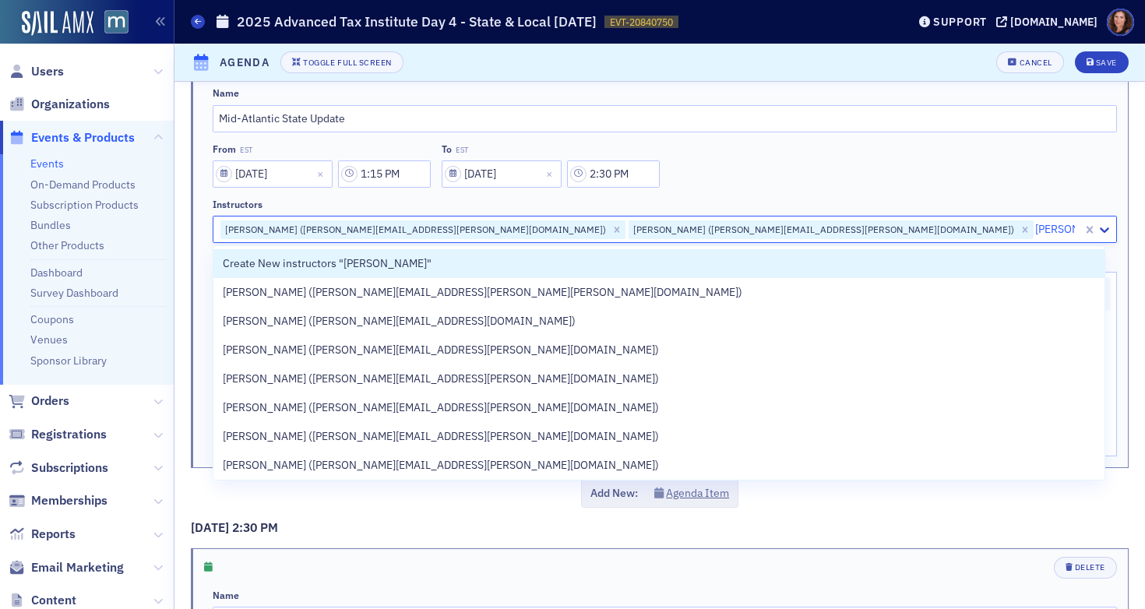
type input "[PERSON_NAME] [PERSON_NAME]"
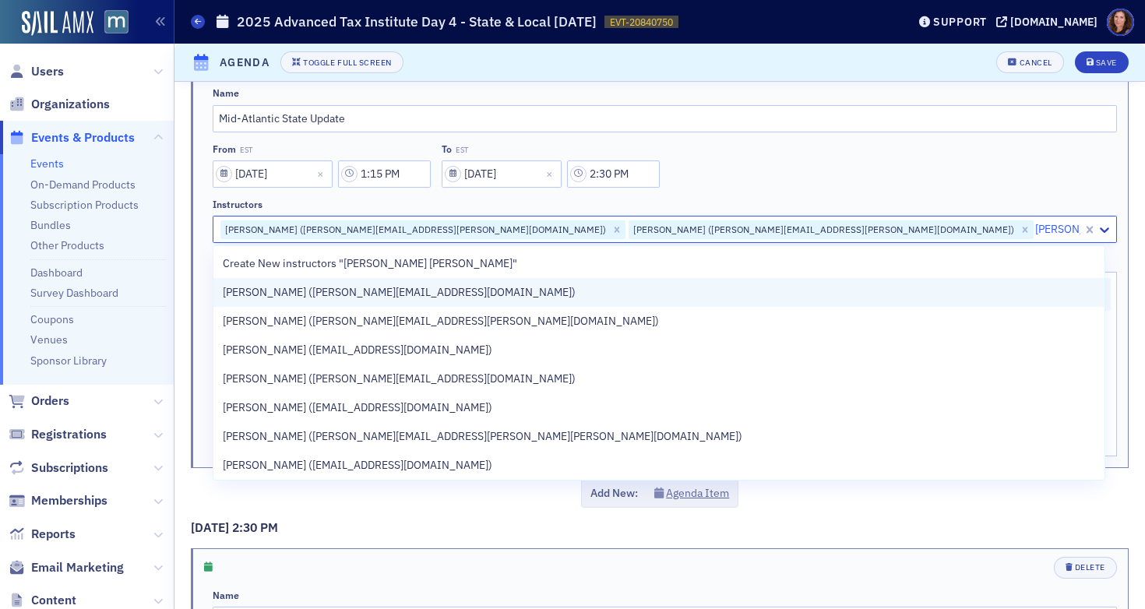
click at [658, 286] on div "[PERSON_NAME] ([PERSON_NAME][EMAIL_ADDRESS][DOMAIN_NAME])" at bounding box center [659, 292] width 873 height 16
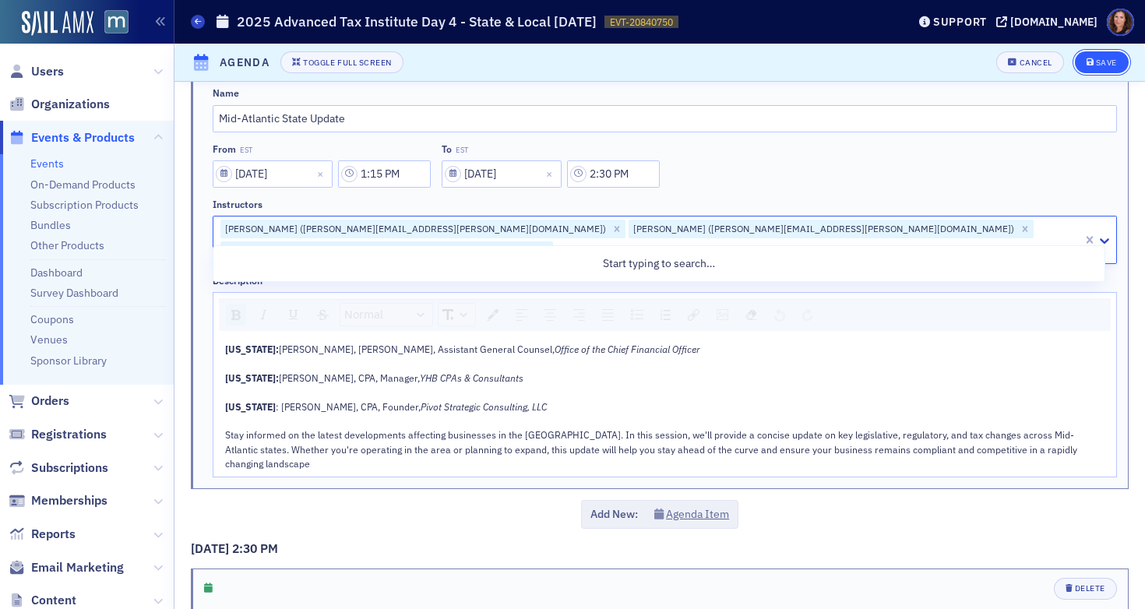
click at [1096, 67] on div "Save" at bounding box center [1106, 62] width 21 height 9
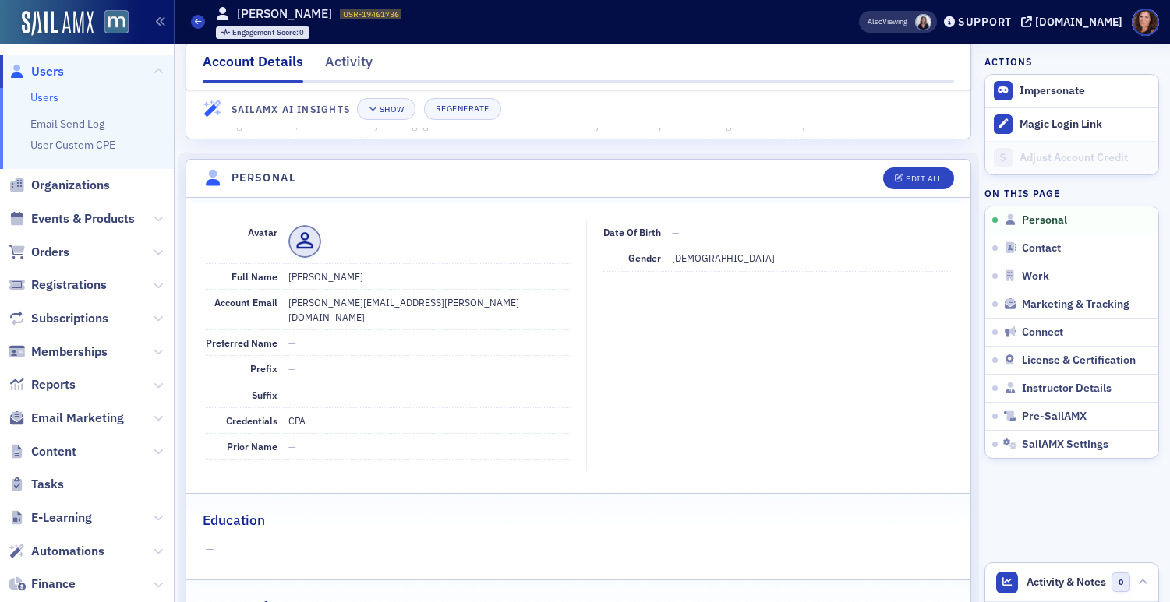
scroll to position [83, 0]
click at [926, 178] on div "Edit All" at bounding box center [923, 176] width 36 height 9
select select "US"
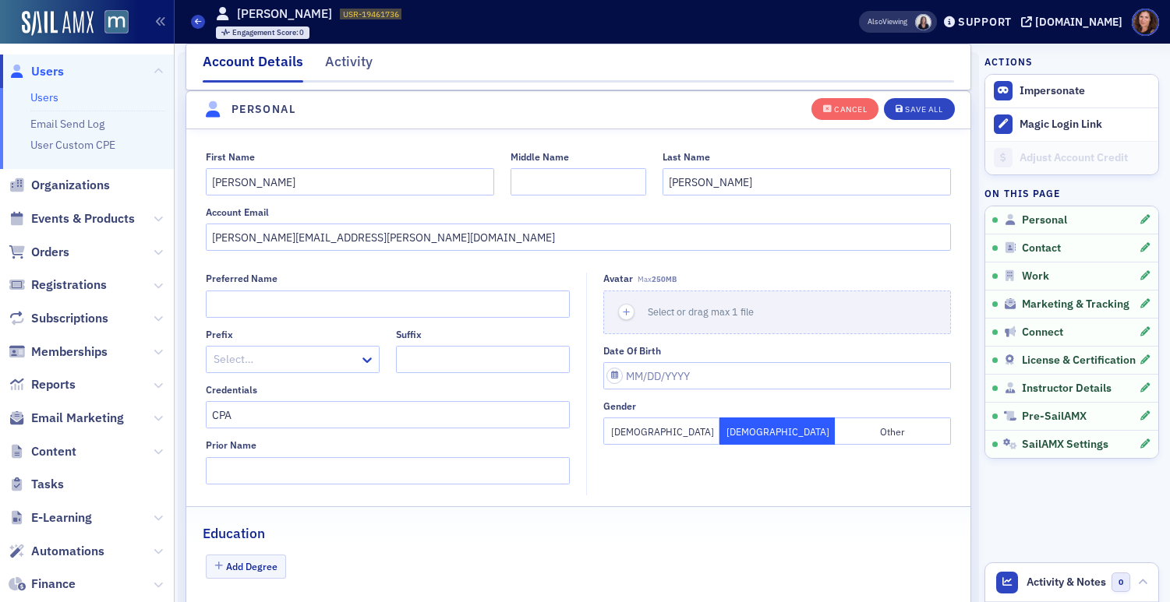
scroll to position [182, 0]
click at [838, 114] on button "Cancel" at bounding box center [844, 108] width 67 height 22
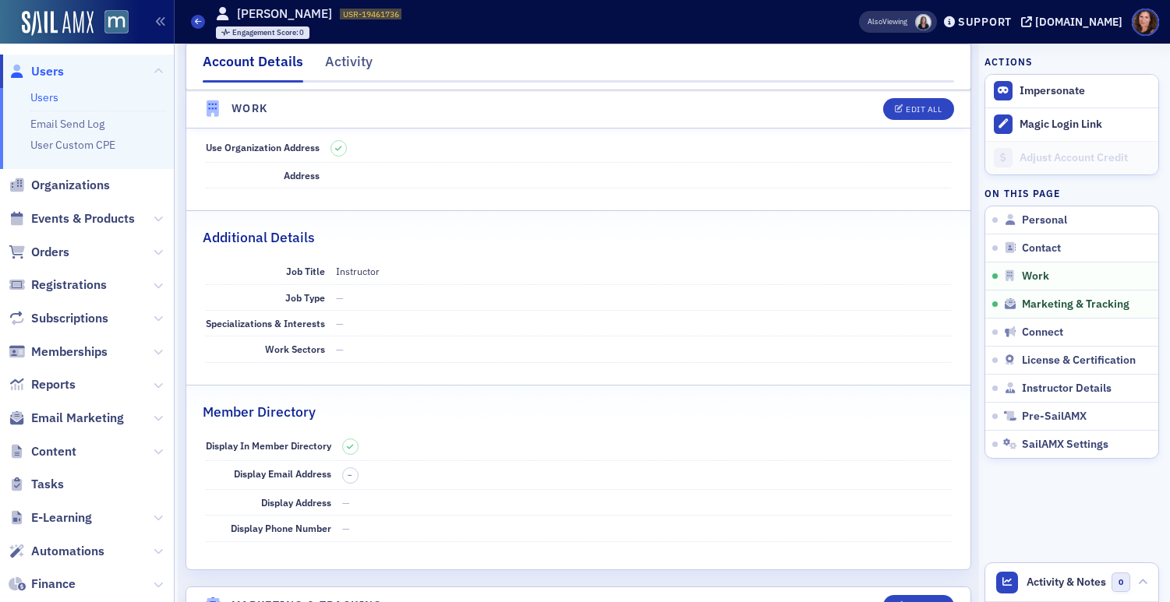
scroll to position [1024, 0]
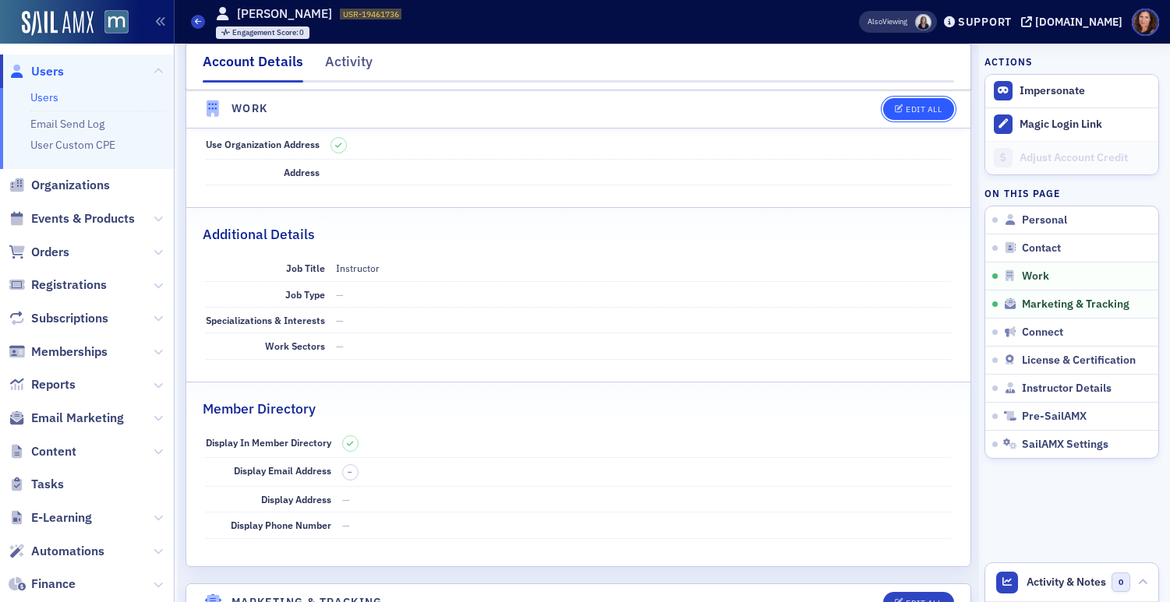
click at [905, 106] on div "Edit All" at bounding box center [923, 109] width 36 height 9
select select "US"
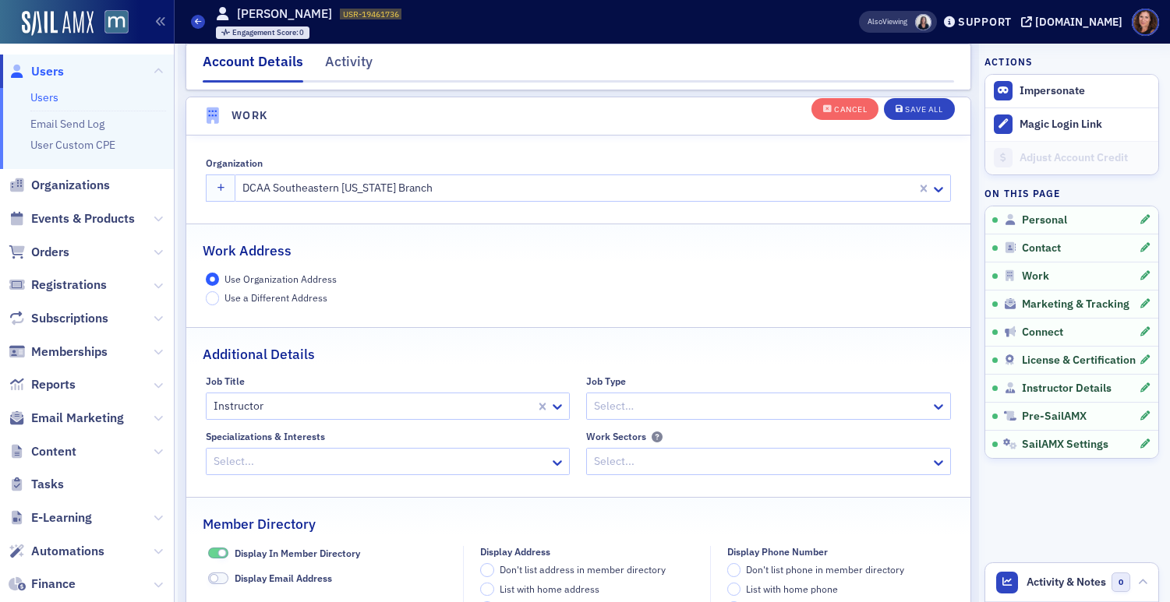
scroll to position [1234, 0]
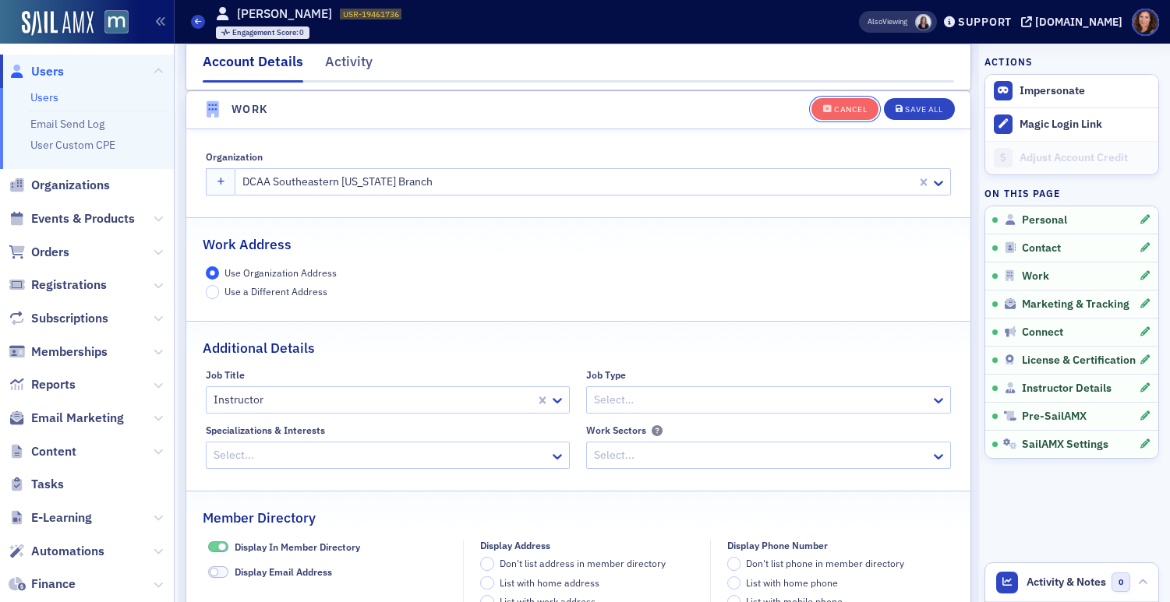
click at [838, 101] on button "Cancel" at bounding box center [844, 108] width 67 height 22
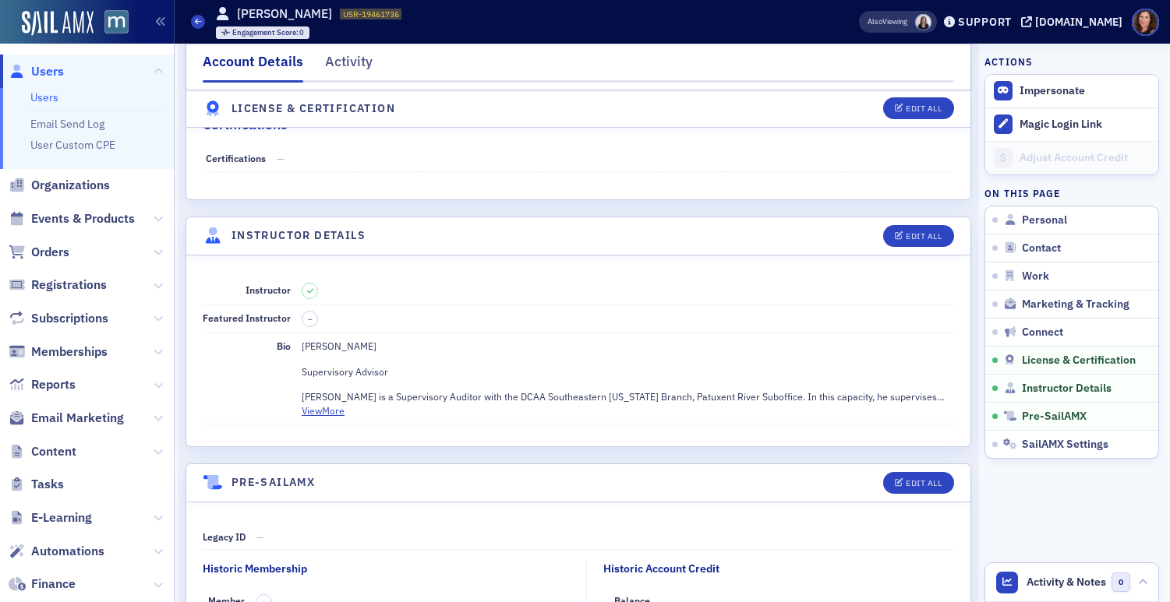
scroll to position [2694, 0]
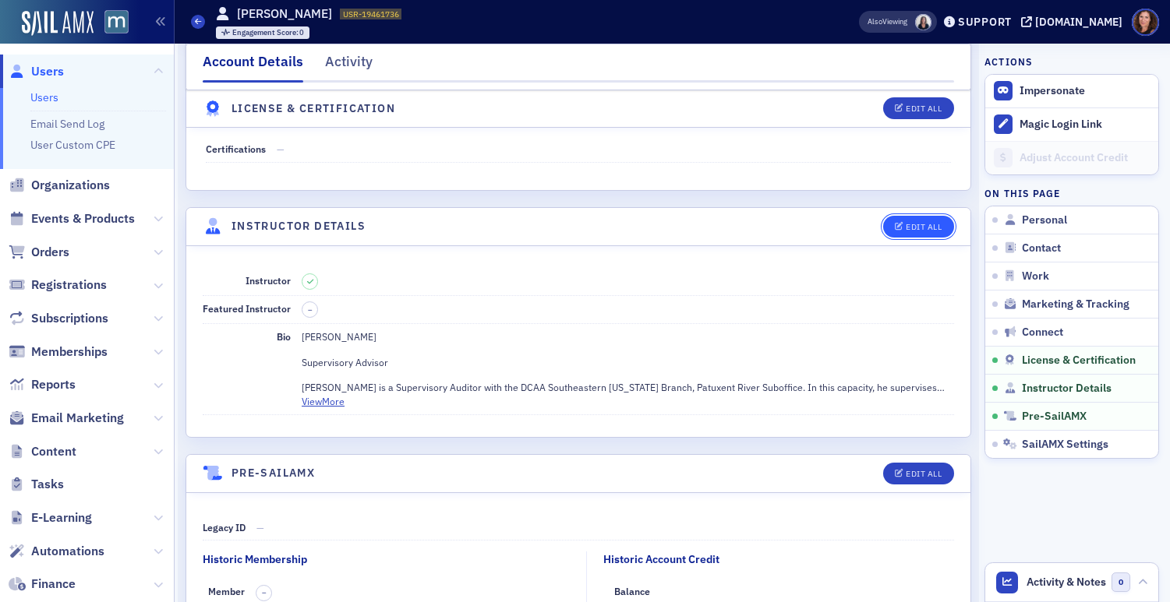
click at [906, 223] on div "Edit All" at bounding box center [923, 227] width 36 height 9
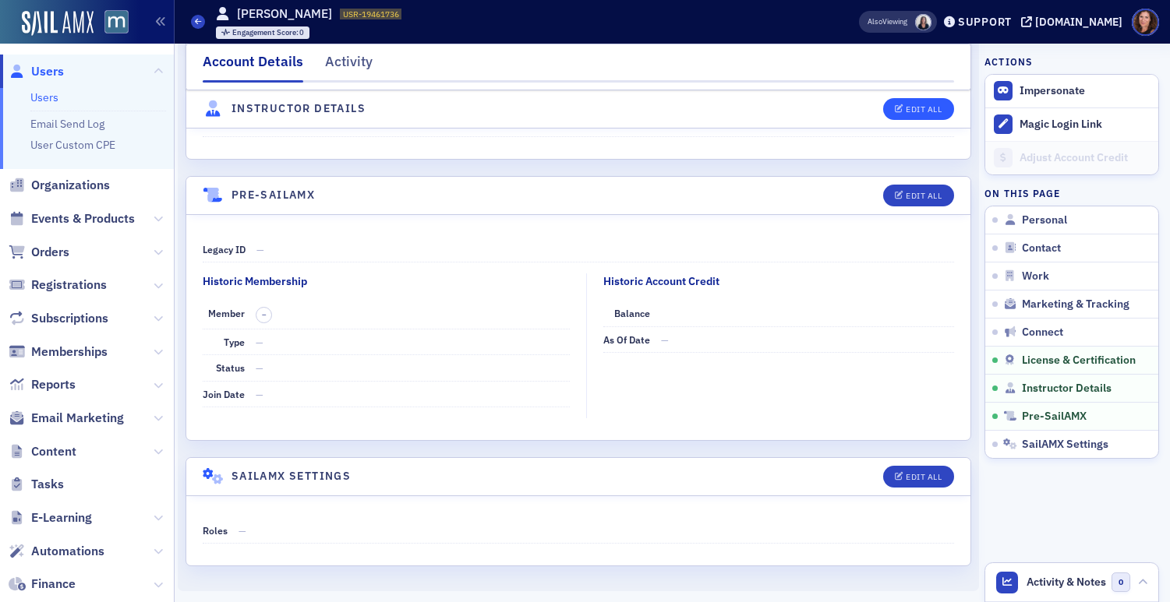
select select "US"
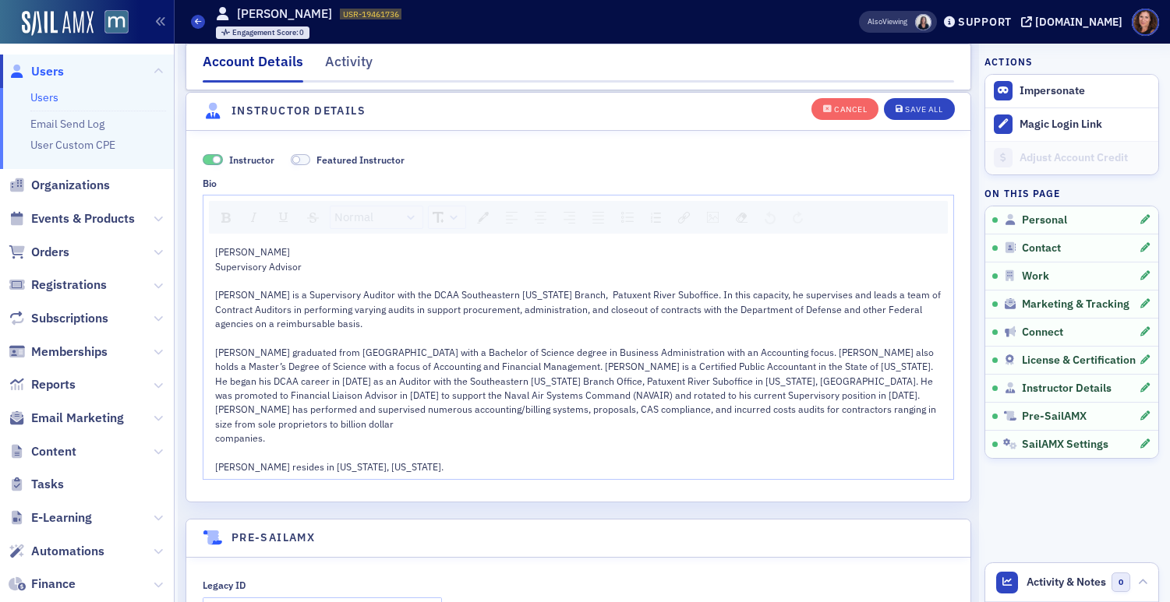
scroll to position [3050, 0]
click at [856, 106] on button "Cancel" at bounding box center [844, 108] width 67 height 22
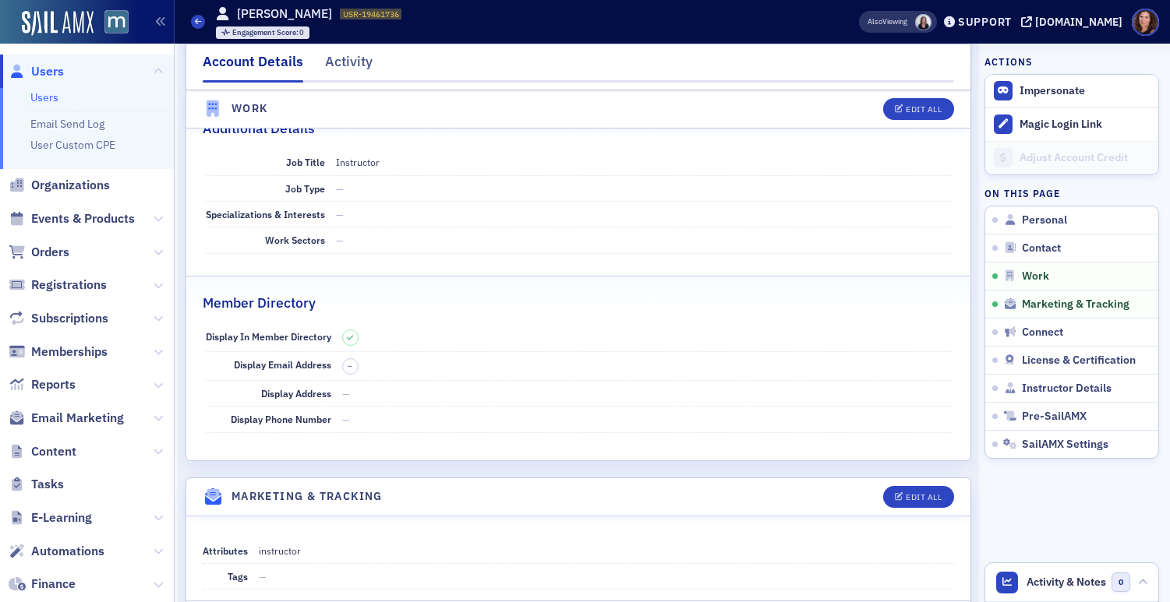
scroll to position [1132, 0]
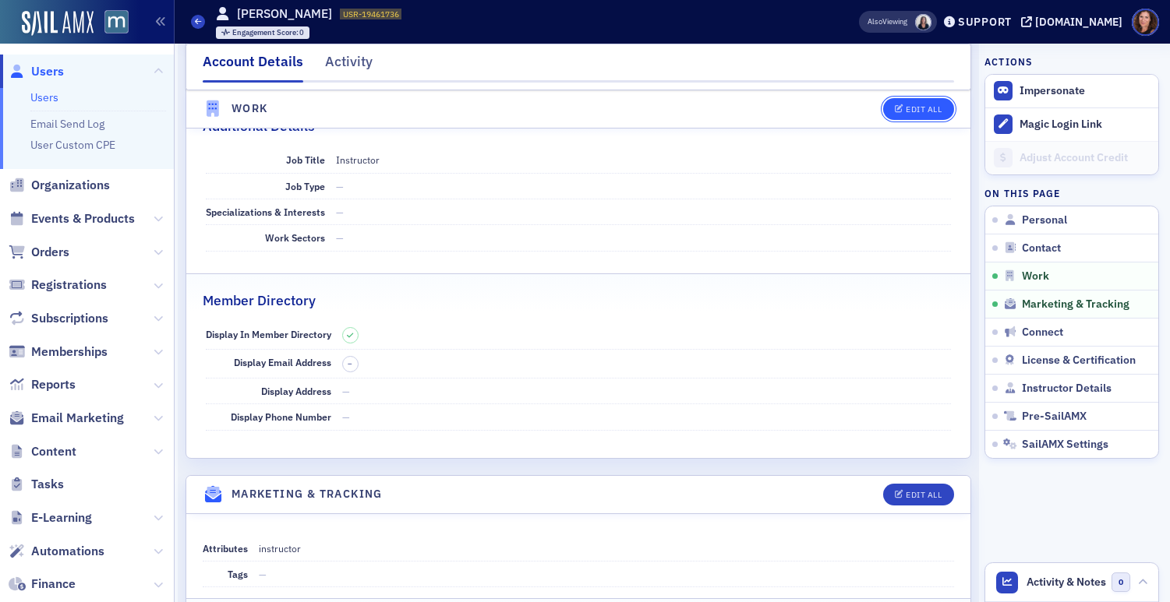
click at [905, 114] on div "Edit All" at bounding box center [923, 109] width 36 height 9
select select "US"
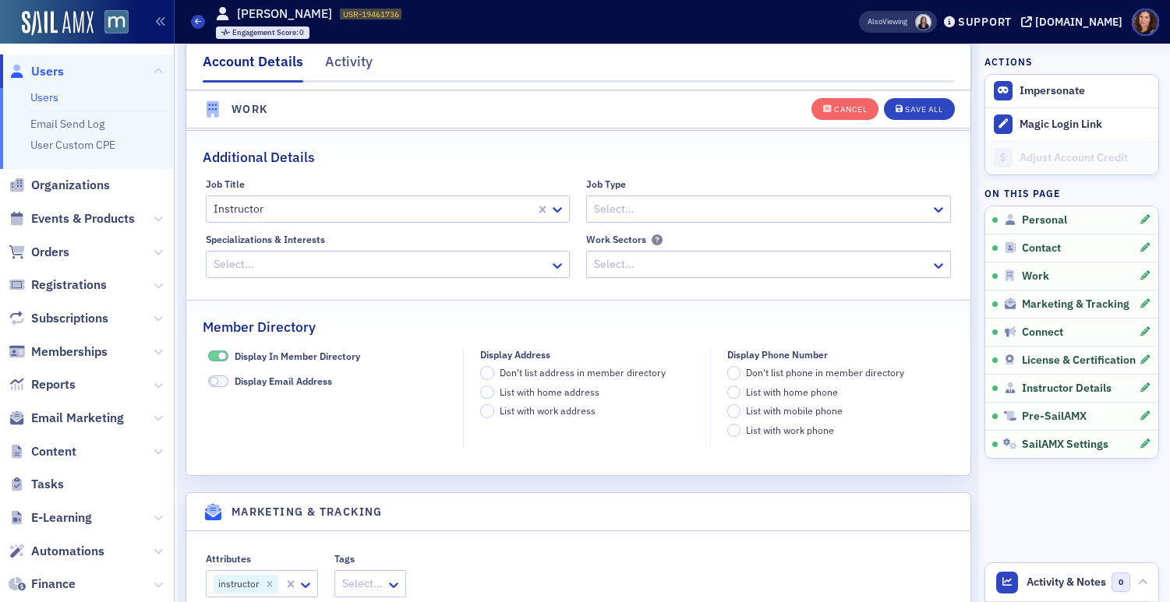
scroll to position [1427, 0]
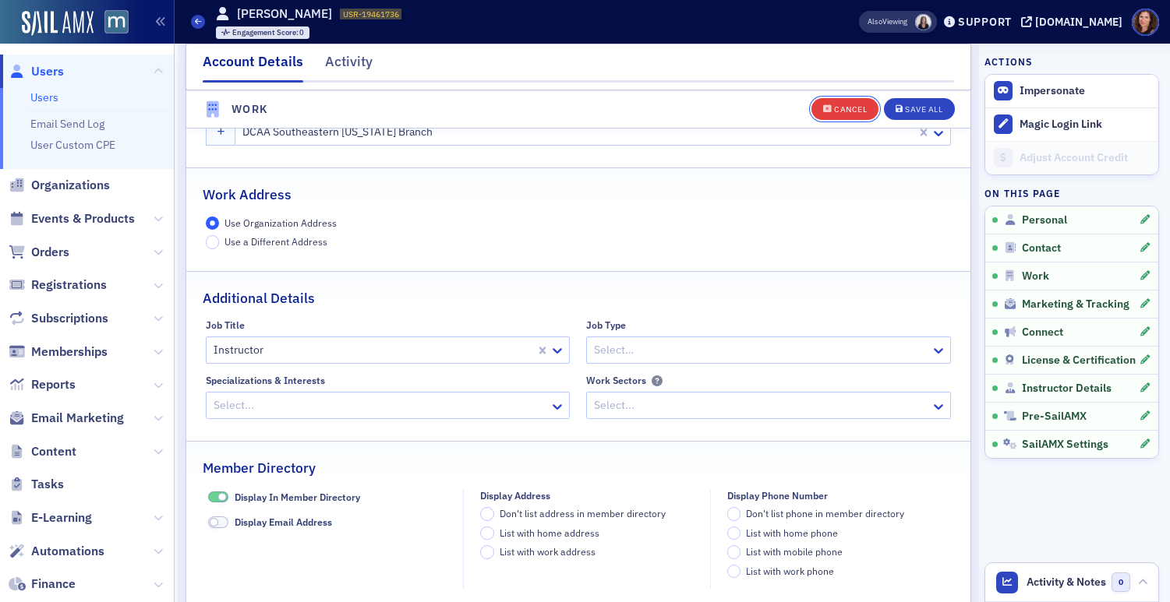
click at [834, 109] on div "Cancel" at bounding box center [850, 109] width 33 height 9
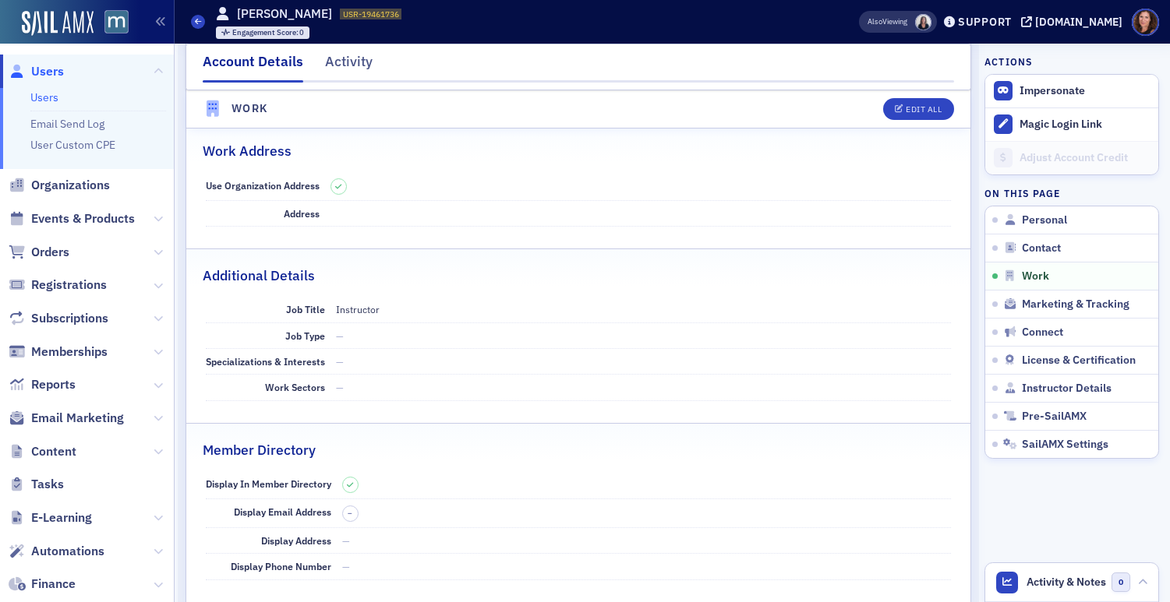
scroll to position [981, 0]
